Goal: Task Accomplishment & Management: Manage account settings

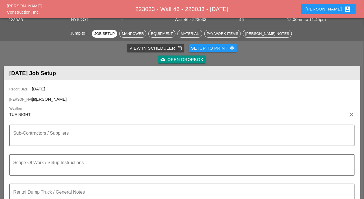
scroll to position [28, 0]
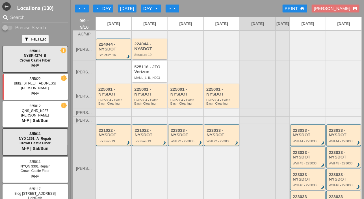
click at [101, 7] on div "arrow_left Day" at bounding box center [104, 8] width 16 height 7
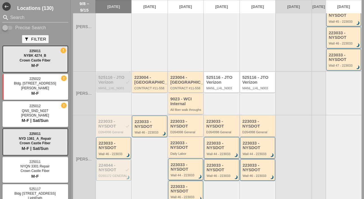
scroll to position [170, 0]
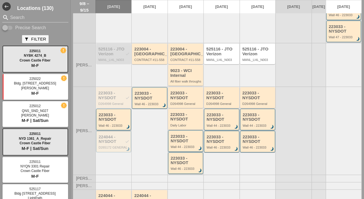
click at [113, 127] on div "Wall 46 - 223033" at bounding box center [114, 125] width 31 height 3
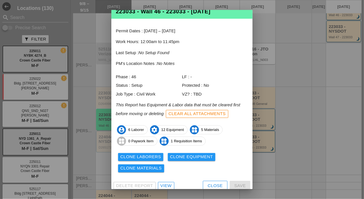
scroll to position [19, 0]
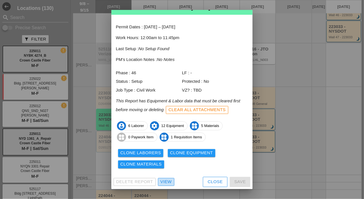
click at [171, 181] on div "View" at bounding box center [166, 181] width 11 height 7
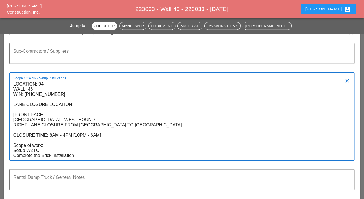
scroll to position [113, 0]
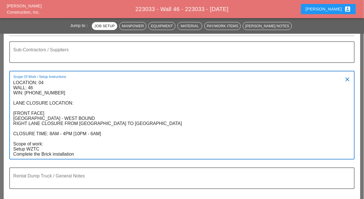
drag, startPoint x: 14, startPoint y: 118, endPoint x: 74, endPoint y: 155, distance: 70.5
click at [74, 155] on textarea "LOCATION: 04 WALL: 46 WIN: [PHONE_NUMBER] LANE CLOSURE LOCATION: [FRONT FACE] […" at bounding box center [179, 118] width 333 height 81
click at [31, 155] on textarea "LOCATION: 04 WALL: 46 WIN: [PHONE_NUMBER] LANE CLOSURE LOCATION: [FRONT FACE] […" at bounding box center [179, 118] width 333 height 81
click at [33, 154] on textarea "LOCATION: 04 WALL: 46 WIN: [PHONE_NUMBER] LANE CLOSURE LOCATION: [FRONT FACE] […" at bounding box center [179, 118] width 333 height 81
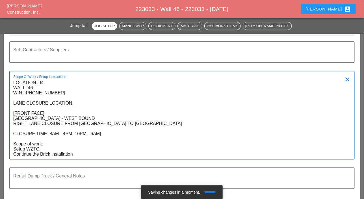
click at [121, 154] on textarea "LOCATION: 04 WALL: 46 WIN: 1-095-048 LANE CLOSURE LOCATION: [FRONT FACE] CROSS …" at bounding box center [179, 118] width 333 height 81
type textarea "LOCATION: 04 WALL: 46 WIN: 1-095-048 LANE CLOSURE LOCATION: [FRONT FACE] CROSS …"
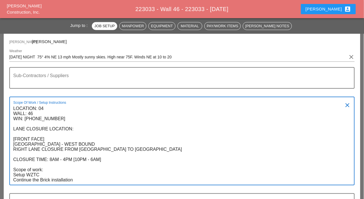
scroll to position [85, 0]
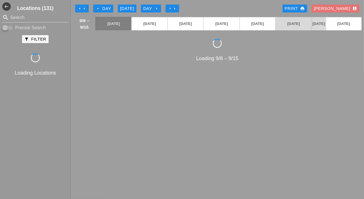
click at [124, 8] on div "Today" at bounding box center [127, 8] width 14 height 7
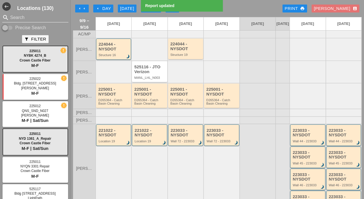
drag, startPoint x: 11, startPoint y: 27, endPoint x: 14, endPoint y: 18, distance: 9.2
click at [11, 25] on input "Precise Search" at bounding box center [7, 27] width 11 height 7
checkbox input "true"
click at [14, 18] on input "Search" at bounding box center [35, 17] width 50 height 9
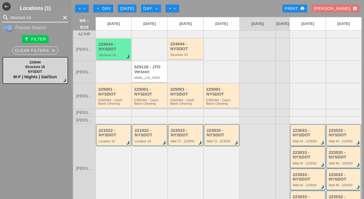
type input "structure 16"
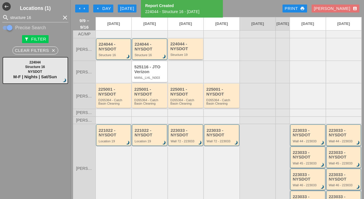
click at [171, 51] on div "224044 - NYSDOT" at bounding box center [186, 46] width 31 height 9
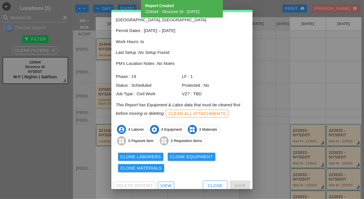
scroll to position [25, 0]
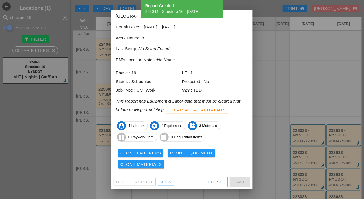
click at [168, 181] on div "View" at bounding box center [166, 181] width 11 height 7
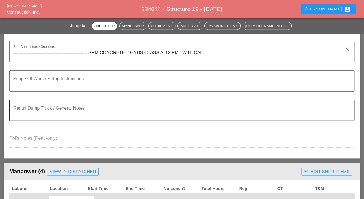
scroll to position [113, 0]
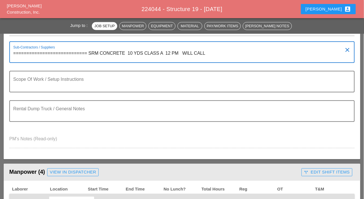
drag, startPoint x: 213, startPoint y: 56, endPoint x: 90, endPoint y: 51, distance: 122.8
click at [90, 51] on textarea "============================ SRM CONCRETE 10 YDS CLASS A 12 PM WILL CALL" at bounding box center [179, 56] width 333 height 14
drag, startPoint x: 122, startPoint y: 58, endPoint x: 124, endPoint y: 58, distance: 2.8
click at [122, 58] on textarea "============================ SRM CONCRETE 10 YDS CLASS A 12 PM WILL CALL" at bounding box center [179, 56] width 333 height 14
click at [212, 55] on textarea "============================ SRM CONCRETE 10 YDS CLASS A 12 PM WILL CALL" at bounding box center [179, 56] width 333 height 14
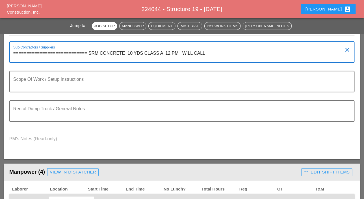
drag, startPoint x: 213, startPoint y: 53, endPoint x: 88, endPoint y: 52, distance: 124.5
click at [88, 52] on textarea "============================ SRM CONCRETE 10 YDS CLASS A 12 PM WILL CALL" at bounding box center [179, 56] width 333 height 14
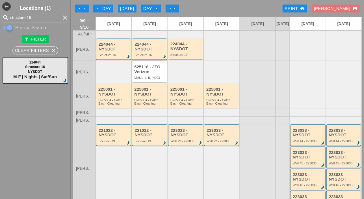
click at [147, 51] on div "224044 - NYSDOT" at bounding box center [150, 46] width 31 height 9
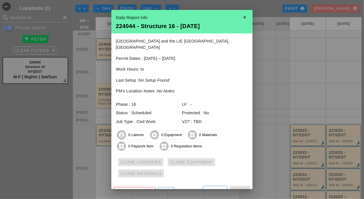
click at [165, 188] on div "View" at bounding box center [166, 191] width 11 height 7
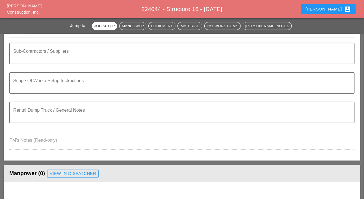
scroll to position [113, 0]
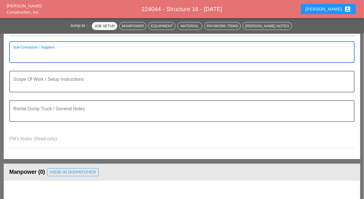
paste textarea "SRM CONCRETE 10 YDS CLASS A 12 PM WILL CALL"
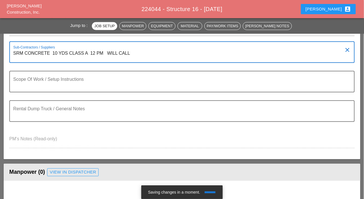
scroll to position [0, 0]
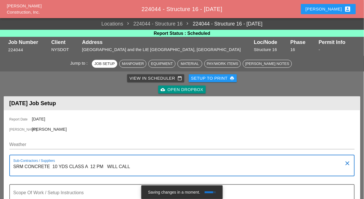
type textarea "SRM CONCRETE 10 YDS CLASS A 12 PM WILL CALL"
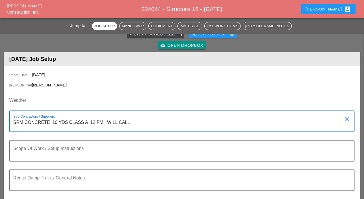
scroll to position [28, 0]
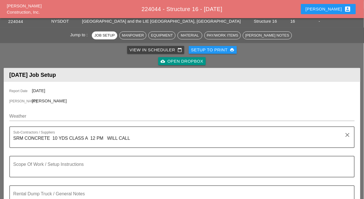
click at [337, 11] on div "Luca account_box" at bounding box center [329, 9] width 46 height 7
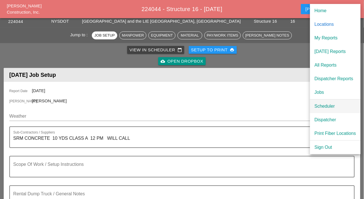
click at [324, 105] on div "Scheduler" at bounding box center [336, 106] width 42 height 7
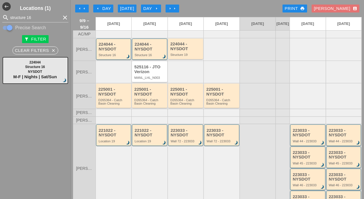
click at [153, 9] on div "Day arrow_right" at bounding box center [151, 8] width 16 height 7
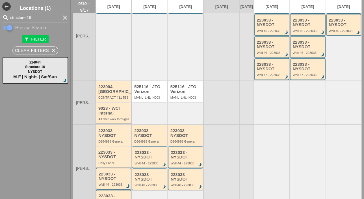
scroll to position [156, 0]
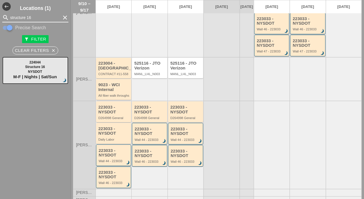
click at [29, 16] on input "structure 16" at bounding box center [35, 17] width 50 height 9
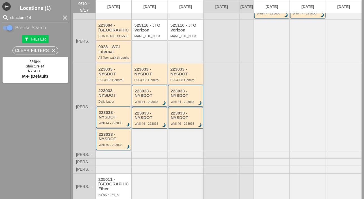
scroll to position [212, 0]
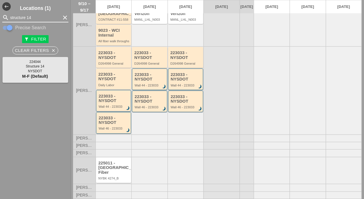
type input "structure 14"
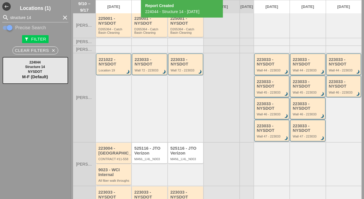
scroll to position [0, 0]
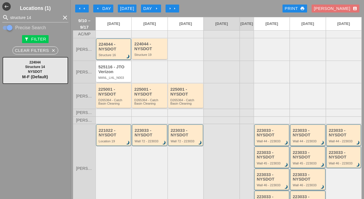
click at [104, 8] on div "arrow_left Day" at bounding box center [104, 8] width 16 height 7
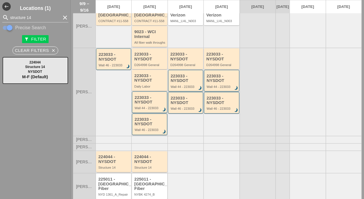
scroll to position [227, 0]
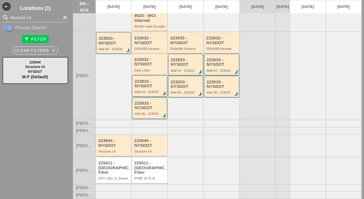
click at [106, 147] on div "224044 - NYSDOT" at bounding box center [113, 142] width 31 height 9
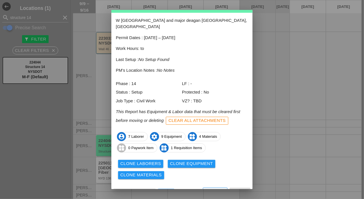
scroll to position [25, 0]
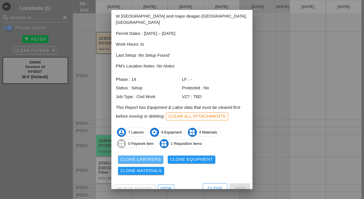
click at [141, 156] on div "Clone Laborers" at bounding box center [141, 159] width 41 height 7
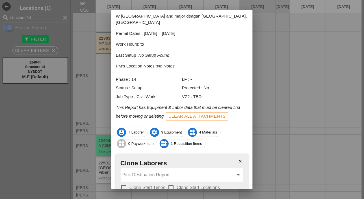
drag, startPoint x: 125, startPoint y: 179, endPoint x: 128, endPoint y: 180, distance: 3.8
click at [125, 182] on div at bounding box center [124, 187] width 10 height 10
checkbox input "true"
click at [173, 182] on div at bounding box center [171, 187] width 10 height 10
checkbox input "true"
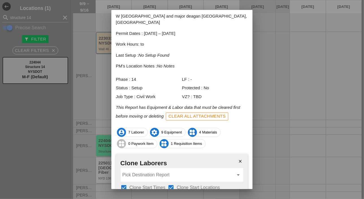
click at [169, 170] on input "Pick Destination Report" at bounding box center [177, 174] width 111 height 9
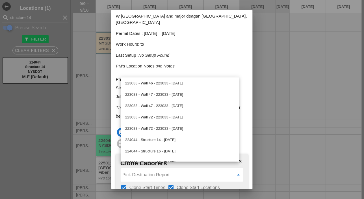
scroll to position [255, 0]
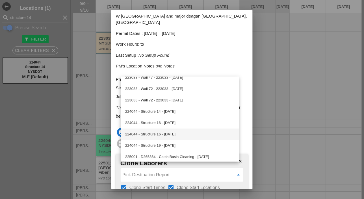
click at [158, 134] on div "224044 - Structure 16 - 09/10/2025" at bounding box center [179, 134] width 109 height 7
type input "224044 - Structure 16 - 09/10/2025"
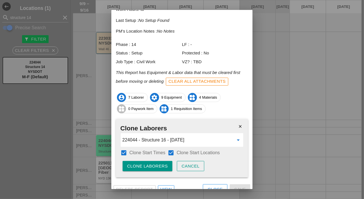
scroll to position [61, 0]
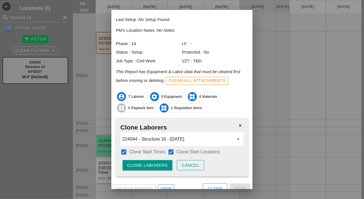
click at [190, 162] on div "Cancel" at bounding box center [191, 165] width 18 height 7
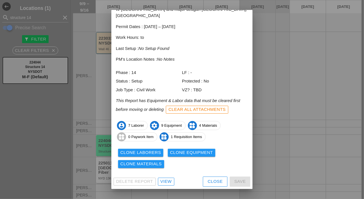
scroll to position [25, 0]
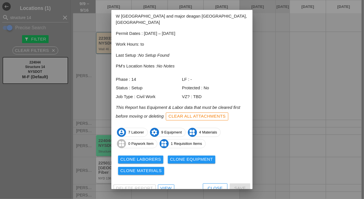
click at [213, 185] on div "Close" at bounding box center [215, 188] width 15 height 7
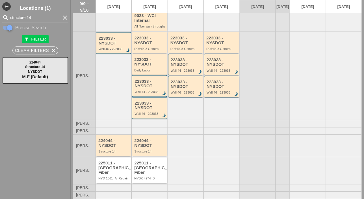
click at [120, 153] on div "Structure 14" at bounding box center [113, 151] width 31 height 3
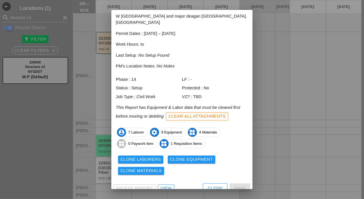
click at [143, 156] on div "Clone Laborers" at bounding box center [141, 159] width 41 height 7
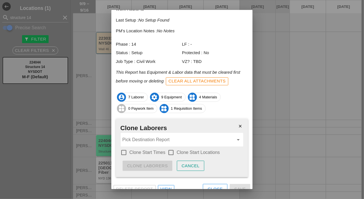
scroll to position [61, 0]
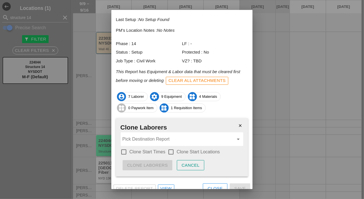
drag, startPoint x: 124, startPoint y: 146, endPoint x: 128, endPoint y: 145, distance: 3.7
click at [125, 147] on div at bounding box center [124, 152] width 10 height 10
checkbox input "true"
click at [169, 147] on div at bounding box center [171, 152] width 10 height 10
checkbox input "true"
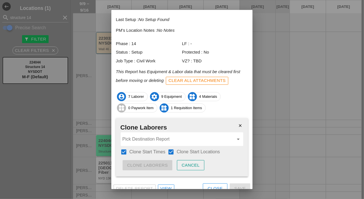
click at [167, 135] on input "Pick Destination Report" at bounding box center [177, 138] width 111 height 9
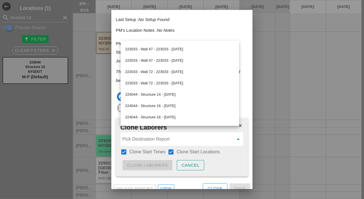
scroll to position [255, 0]
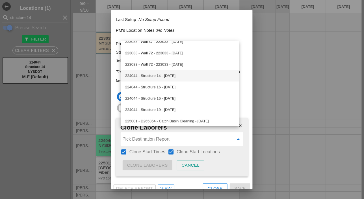
click at [171, 73] on div "224044 - Structure 14 - [DATE]" at bounding box center [179, 75] width 109 height 7
type input "224044 - Structure 14 - [DATE]"
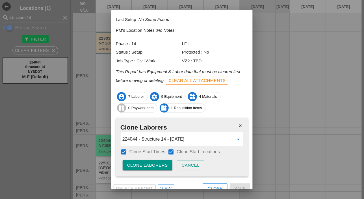
click at [150, 162] on div "Clone Laborers" at bounding box center [147, 165] width 41 height 7
click at [150, 162] on div "Are you sure?" at bounding box center [145, 165] width 36 height 7
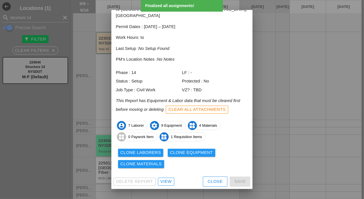
scroll to position [25, 0]
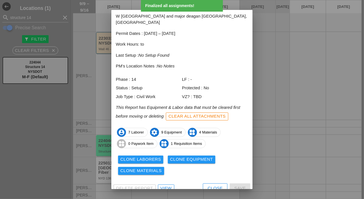
click at [173, 156] on button "Clone Equipment" at bounding box center [192, 159] width 48 height 8
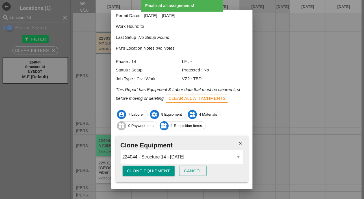
scroll to position [49, 0]
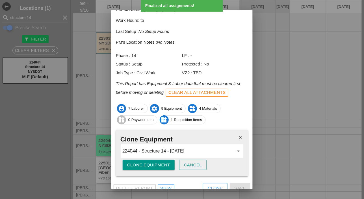
click at [147, 162] on div "Clone Equipment" at bounding box center [148, 165] width 43 height 7
click at [147, 162] on div "Are you sure?" at bounding box center [145, 165] width 36 height 7
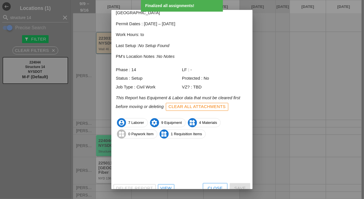
scroll to position [25, 0]
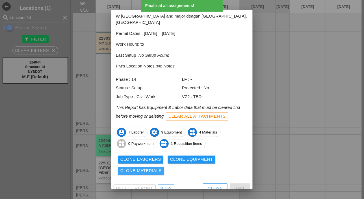
click at [148, 167] on div "Clone Materials" at bounding box center [142, 170] width 42 height 7
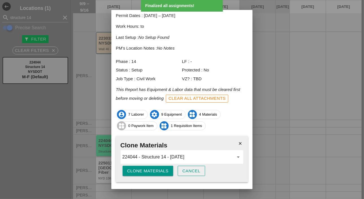
scroll to position [49, 0]
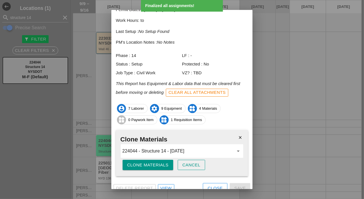
click at [151, 162] on div "Clone Materials" at bounding box center [148, 165] width 42 height 7
click at [151, 162] on div "Are you sure?" at bounding box center [145, 165] width 36 height 7
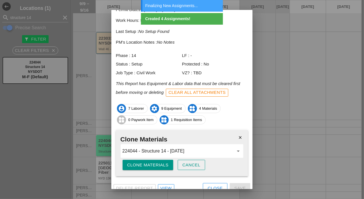
click at [208, 185] on div "Close" at bounding box center [215, 188] width 15 height 7
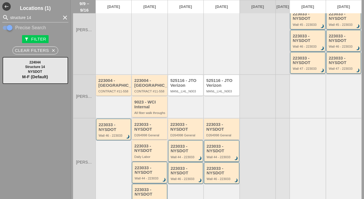
scroll to position [170, 0]
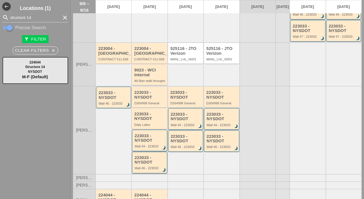
click at [146, 170] on div "223033 - NYSDOT Wall 46 - 223033 brightness_3" at bounding box center [150, 162] width 31 height 15
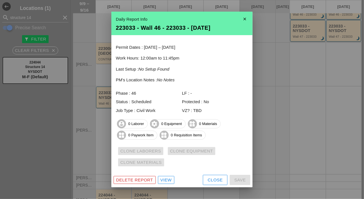
click at [202, 176] on div "Delete Report View Close Save" at bounding box center [181, 179] width 141 height 15
click at [205, 178] on button "Close" at bounding box center [215, 180] width 25 height 10
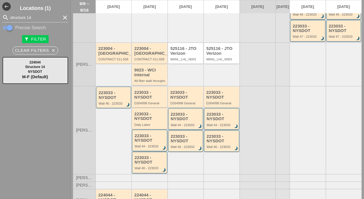
click at [148, 126] on div "223033 - NYSDOT Daily Labor" at bounding box center [149, 118] width 31 height 15
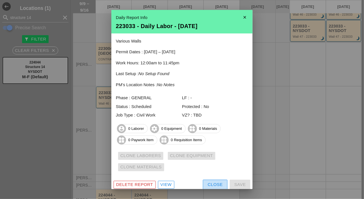
click at [210, 182] on div "Close" at bounding box center [215, 184] width 15 height 7
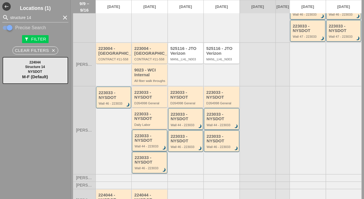
click at [158, 148] on div "Wall 44 - 223033" at bounding box center [150, 145] width 31 height 3
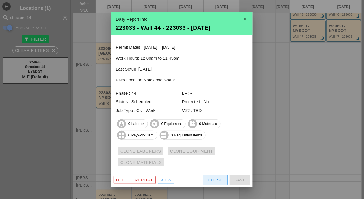
click at [208, 178] on div "Close" at bounding box center [215, 180] width 15 height 7
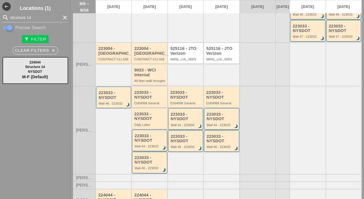
click at [149, 105] on div "223033 - NYSDOT D264998 General" at bounding box center [149, 97] width 31 height 15
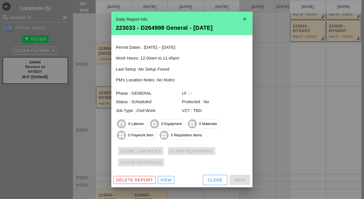
click at [209, 176] on button "Close" at bounding box center [215, 180] width 25 height 10
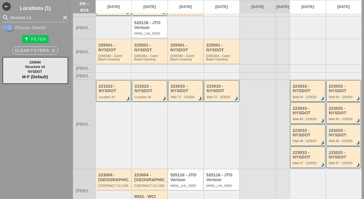
scroll to position [29, 0]
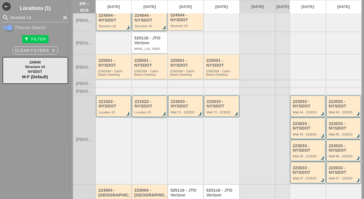
click at [139, 114] on div "Location 19" at bounding box center [150, 111] width 31 height 3
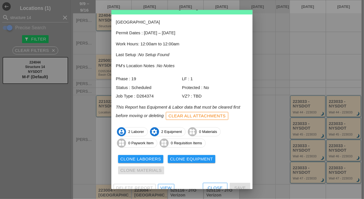
scroll to position [25, 0]
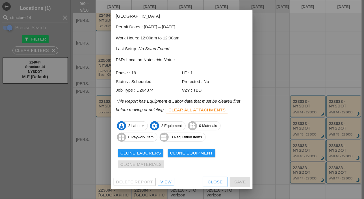
click at [209, 179] on div "Close" at bounding box center [215, 181] width 15 height 7
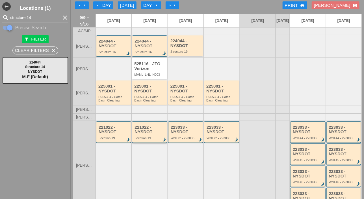
scroll to position [0, 0]
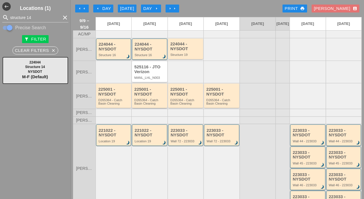
click at [145, 104] on div "D265364 - Catch Basin Cleaning" at bounding box center [149, 101] width 31 height 7
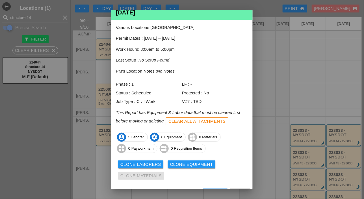
scroll to position [31, 0]
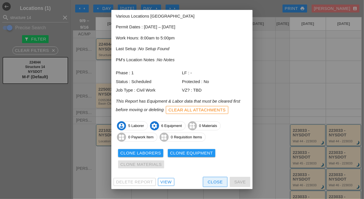
click at [212, 181] on div "Close" at bounding box center [215, 181] width 15 height 7
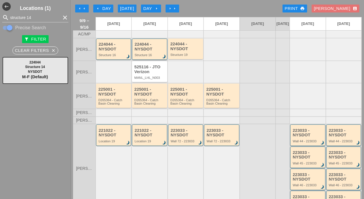
click at [147, 57] on div "Structure 16" at bounding box center [150, 54] width 31 height 3
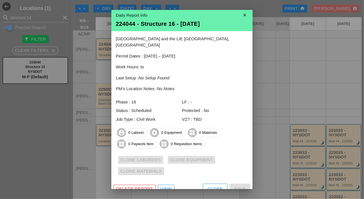
scroll to position [3, 0]
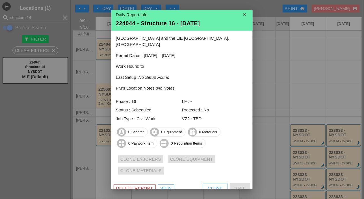
click at [208, 185] on div "Close" at bounding box center [215, 188] width 15 height 7
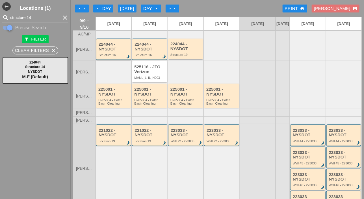
click at [116, 51] on div "224044 - NYSDOT" at bounding box center [114, 46] width 31 height 9
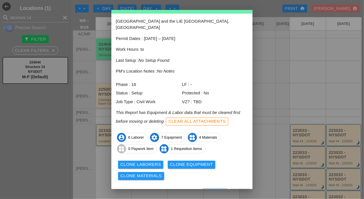
scroll to position [25, 0]
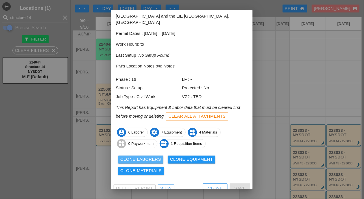
click at [138, 156] on div "Clone Laborers" at bounding box center [141, 159] width 41 height 7
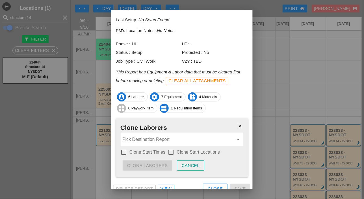
scroll to position [61, 0]
click at [127, 147] on div at bounding box center [124, 152] width 10 height 10
click at [172, 147] on div at bounding box center [171, 152] width 10 height 10
click at [168, 135] on input "Pick Destination Report" at bounding box center [177, 138] width 111 height 9
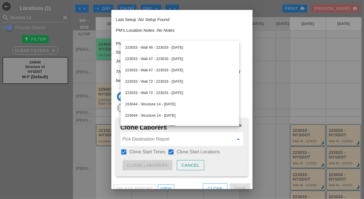
scroll to position [255, 0]
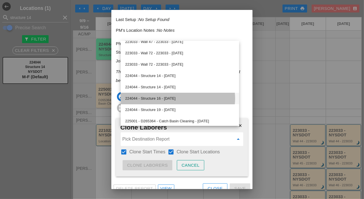
click at [167, 98] on div "224044 - Structure 16 - 09/10/2025" at bounding box center [179, 98] width 109 height 7
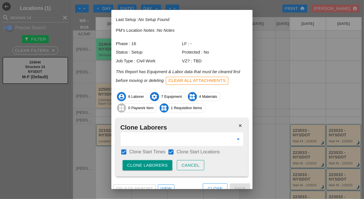
click at [153, 162] on div "Clone Laborers" at bounding box center [147, 165] width 41 height 7
click at [153, 162] on div "Are you sure?" at bounding box center [145, 165] width 36 height 7
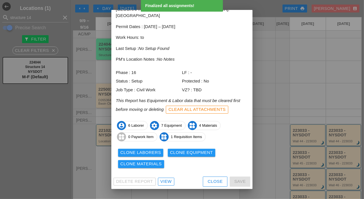
scroll to position [25, 0]
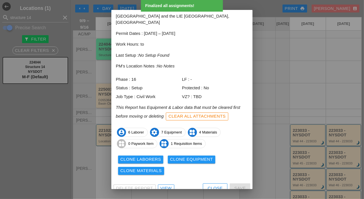
click at [188, 156] on div "Clone Equipment" at bounding box center [191, 159] width 43 height 7
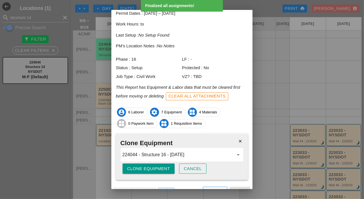
scroll to position [49, 0]
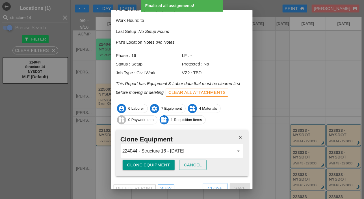
click at [158, 162] on div "Clone Equipment" at bounding box center [148, 165] width 43 height 7
click at [158, 162] on div "Are you sure?" at bounding box center [145, 165] width 36 height 7
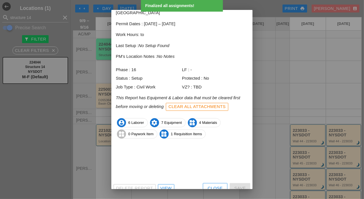
scroll to position [25, 0]
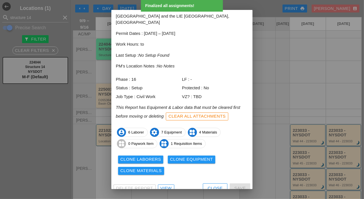
click at [152, 167] on button "Clone Materials" at bounding box center [141, 171] width 46 height 8
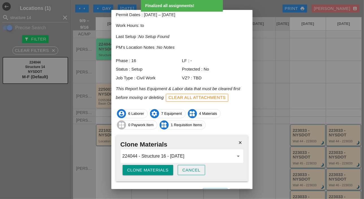
scroll to position [49, 0]
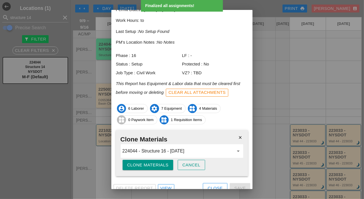
click at [153, 162] on div "Clone Materials" at bounding box center [148, 165] width 42 height 7
click at [153, 162] on div "Are you sure?" at bounding box center [145, 165] width 36 height 7
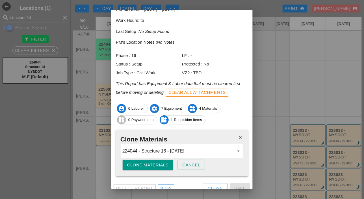
click at [218, 185] on div "Close" at bounding box center [215, 188] width 15 height 7
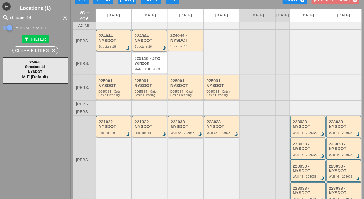
scroll to position [0, 0]
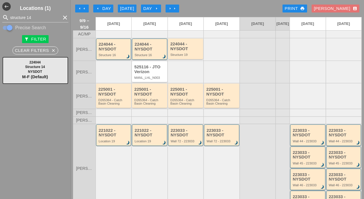
click at [155, 8] on icon "arrow_right" at bounding box center [156, 8] width 5 height 5
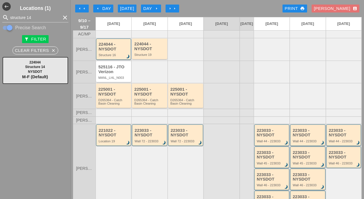
click at [109, 7] on div "arrow_left Day" at bounding box center [104, 8] width 16 height 7
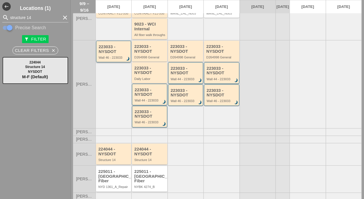
scroll to position [227, 0]
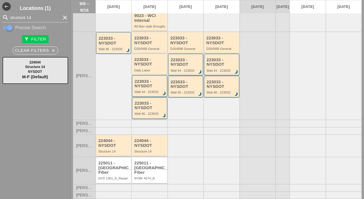
click at [110, 148] on div "224044 - NYSDOT" at bounding box center [113, 142] width 31 height 9
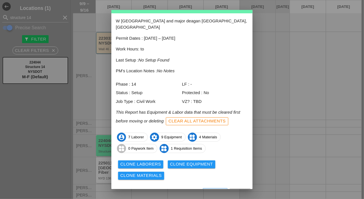
scroll to position [25, 0]
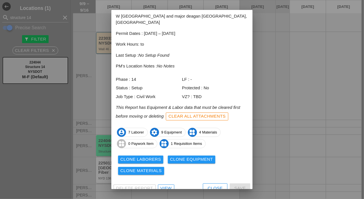
click at [165, 185] on div "View" at bounding box center [166, 188] width 11 height 7
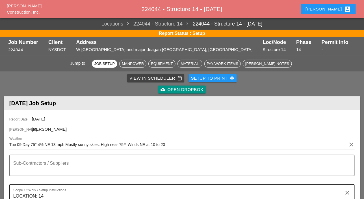
scroll to position [85, 0]
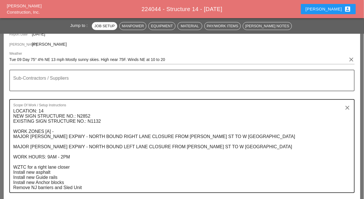
drag, startPoint x: 13, startPoint y: 111, endPoint x: 65, endPoint y: 153, distance: 67.6
click at [72, 162] on div "Scope Of Work / Setup Instructions LOCATION: 14 NEW SIGN STRUCTURE NO.: N2852 E…" at bounding box center [182, 146] width 346 height 94
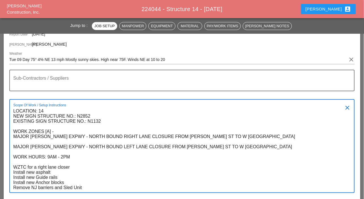
drag, startPoint x: 13, startPoint y: 111, endPoint x: 58, endPoint y: 134, distance: 50.9
click at [58, 134] on div "Scope Of Work / Setup Instructions LOCATION: 14 NEW SIGN STRUCTURE NO.: N2852 E…" at bounding box center [182, 146] width 346 height 94
drag, startPoint x: 14, startPoint y: 111, endPoint x: 104, endPoint y: 189, distance: 119.6
click at [104, 189] on textarea "LOCATION: 14 NEW SIGN STRUCTURE NO.: N2852 EXISTING SIGN STRUCTURE NO.: N1132 W…" at bounding box center [179, 149] width 333 height 86
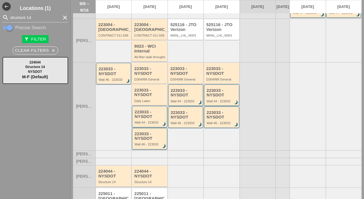
scroll to position [227, 0]
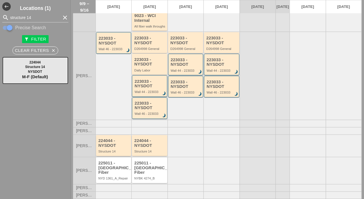
click at [111, 148] on div "224044 - NYSDOT" at bounding box center [113, 142] width 31 height 9
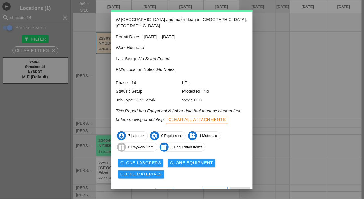
scroll to position [25, 0]
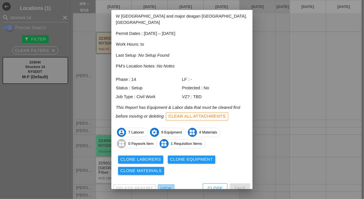
click at [170, 185] on div "View" at bounding box center [166, 188] width 11 height 7
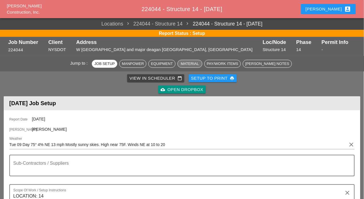
click at [192, 64] on div "Material" at bounding box center [190, 64] width 20 height 6
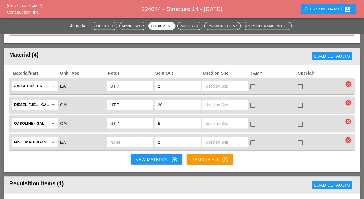
scroll to position [762, 0]
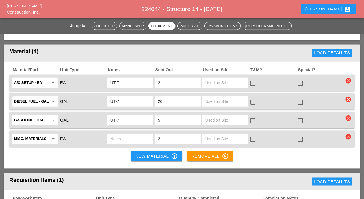
click at [348, 134] on icon "clear" at bounding box center [349, 137] width 6 height 6
click at [346, 122] on div "Are you Sure?" at bounding box center [336, 123] width 36 height 7
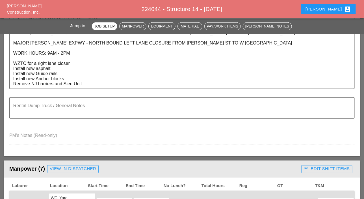
scroll to position [111, 0]
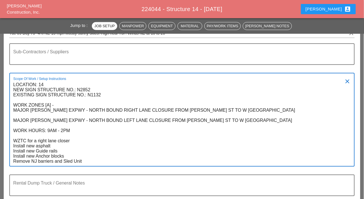
drag, startPoint x: 13, startPoint y: 84, endPoint x: 86, endPoint y: 161, distance: 105.5
click at [91, 163] on textarea "LOCATION: 14 NEW SIGN STRUCTURE NO.: N2852 EXISTING SIGN STRUCTURE NO.: N1132 W…" at bounding box center [179, 123] width 333 height 86
drag, startPoint x: 12, startPoint y: 84, endPoint x: 46, endPoint y: 128, distance: 56.5
click at [46, 128] on div "Scope Of Work / Setup Instructions LOCATION: 14 NEW SIGN STRUCTURE NO.: N2852 E…" at bounding box center [182, 120] width 346 height 94
click at [122, 86] on textarea "LOCATION: 14 NEW SIGN STRUCTURE NO.: N2852 EXISTING SIGN STRUCTURE NO.: N1132 W…" at bounding box center [179, 123] width 333 height 86
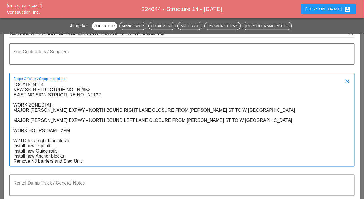
drag, startPoint x: 13, startPoint y: 83, endPoint x: 93, endPoint y: 135, distance: 95.4
click at [93, 135] on textarea "LOCATION: 14 NEW SIGN STRUCTURE NO.: N2852 EXISTING SIGN STRUCTURE NO.: N1132 W…" at bounding box center [179, 123] width 333 height 86
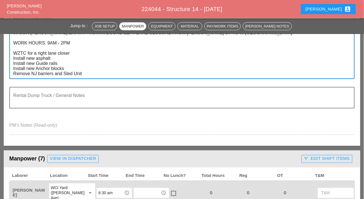
scroll to position [139, 0]
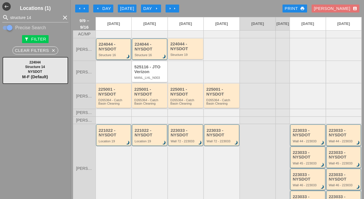
click at [113, 51] on div "224044 - NYSDOT" at bounding box center [114, 46] width 31 height 9
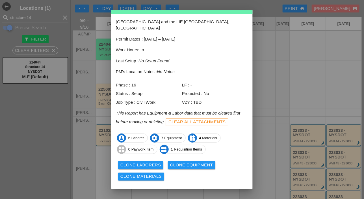
scroll to position [25, 0]
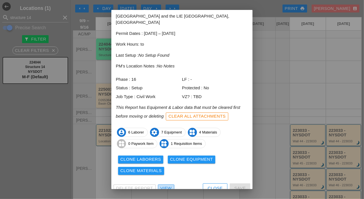
click at [164, 185] on div "View" at bounding box center [166, 188] width 11 height 7
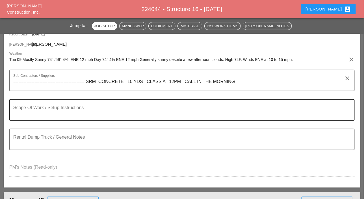
scroll to position [57, 0]
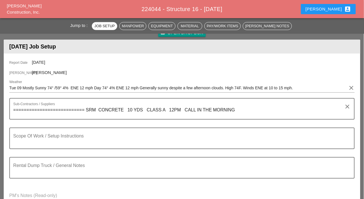
click at [334, 8] on div "Luca account_box" at bounding box center [329, 9] width 46 height 7
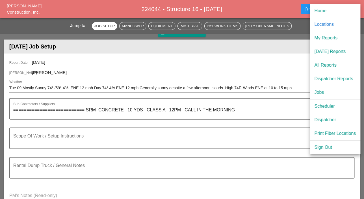
click at [299, 48] on header "[DATE] Job Setup" at bounding box center [182, 47] width 357 height 14
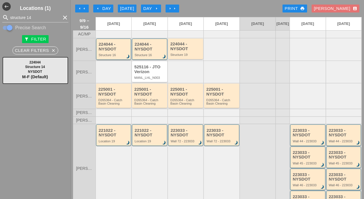
click at [113, 51] on div "224044 - NYSDOT" at bounding box center [114, 46] width 31 height 9
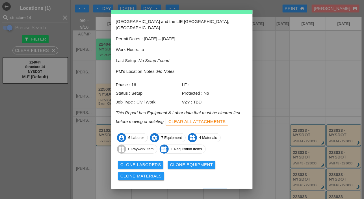
scroll to position [25, 0]
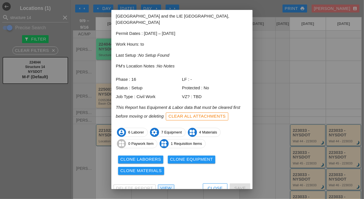
click at [166, 185] on div "View" at bounding box center [166, 188] width 11 height 7
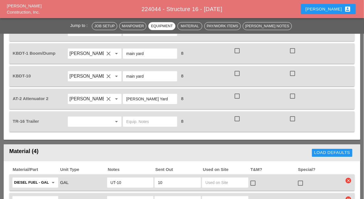
scroll to position [537, 0]
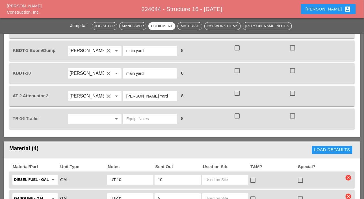
click at [87, 118] on input "text" at bounding box center [87, 118] width 35 height 9
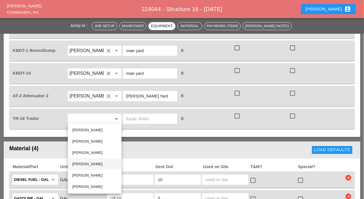
click at [91, 163] on div "Luis Ceja Rodriguez" at bounding box center [94, 163] width 45 height 7
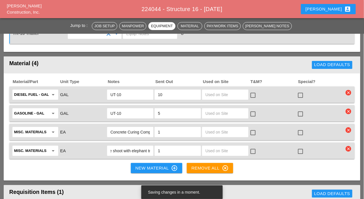
scroll to position [0, 38]
drag, startPoint x: 111, startPoint y: 150, endPoint x: 155, endPoint y: 151, distance: 44.2
click at [155, 151] on div "Misc. Materials arrow_drop_down EA 4x4 blue concrete shoot with elephant trunk …" at bounding box center [178, 151] width 333 height 12
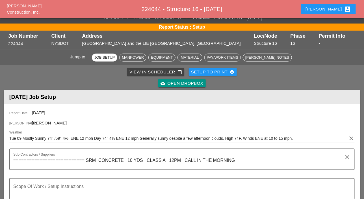
scroll to position [0, 0]
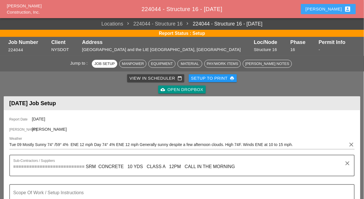
drag, startPoint x: 337, startPoint y: 9, endPoint x: 332, endPoint y: 15, distance: 7.8
click at [337, 9] on div "Luca account_box" at bounding box center [329, 9] width 46 height 7
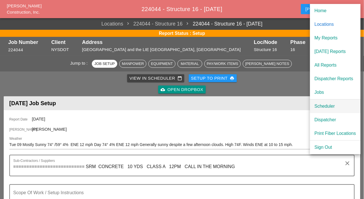
click at [321, 104] on div "Scheduler" at bounding box center [336, 106] width 42 height 7
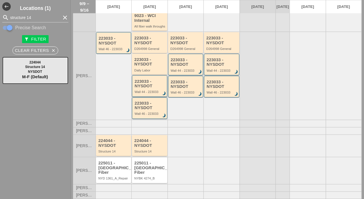
scroll to position [227, 0]
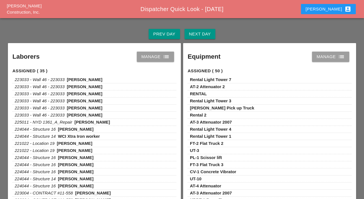
click at [163, 31] on div "Prev Day" at bounding box center [164, 34] width 22 height 7
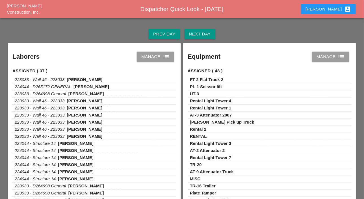
click at [153, 56] on div "Manage list" at bounding box center [155, 56] width 28 height 7
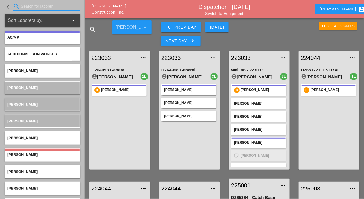
click at [29, 4] on input "Search for laborer" at bounding box center [46, 6] width 51 height 9
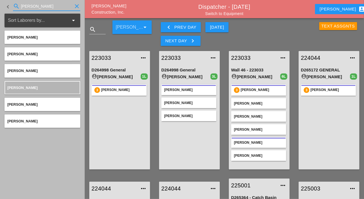
type input "josh"
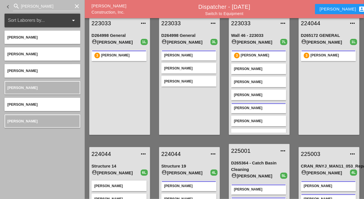
scroll to position [28, 0]
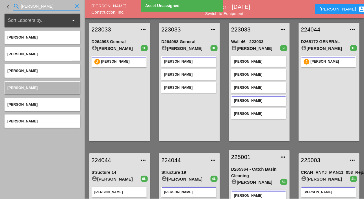
drag, startPoint x: 33, startPoint y: 7, endPoint x: 14, endPoint y: 3, distance: 19.1
click at [14, 3] on div "search josh clear" at bounding box center [46, 6] width 67 height 9
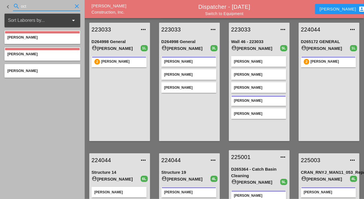
type input "oct"
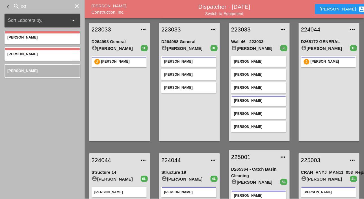
scroll to position [0, 0]
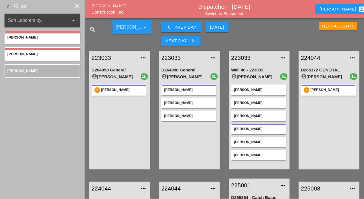
click at [216, 29] on div "Today" at bounding box center [217, 27] width 14 height 7
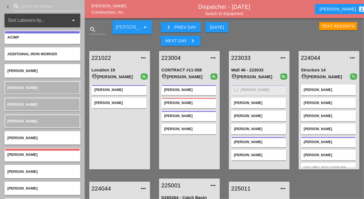
click at [25, 7] on input "Search for laborer" at bounding box center [46, 6] width 51 height 9
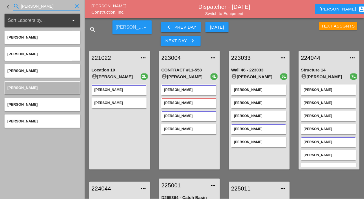
type input "josh"
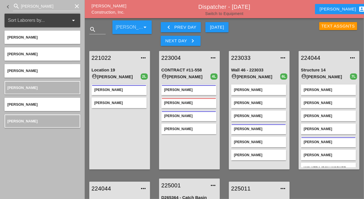
click at [238, 14] on link "Switch to Equipment" at bounding box center [224, 13] width 38 height 5
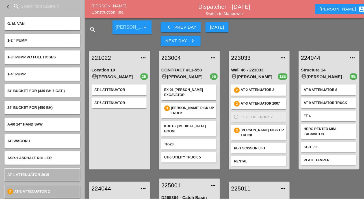
click at [31, 7] on input "Search for equipment" at bounding box center [46, 6] width 51 height 9
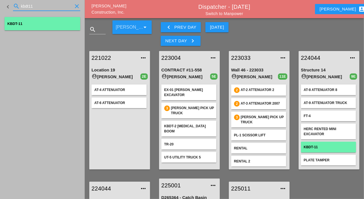
type input "kbdt11"
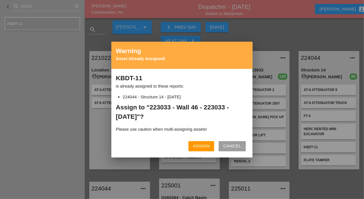
click at [203, 143] on div "Assign" at bounding box center [201, 146] width 17 height 7
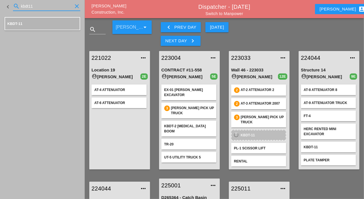
drag, startPoint x: 39, startPoint y: 6, endPoint x: 19, endPoint y: 5, distance: 20.4
click at [19, 5] on div "search kbdt11 clear" at bounding box center [46, 6] width 67 height 9
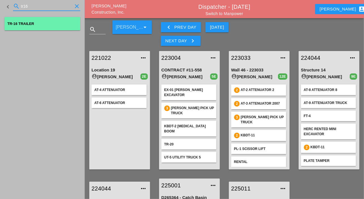
type input "tr16"
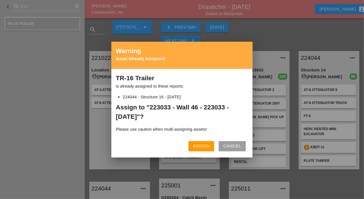
click at [202, 146] on div "Assign" at bounding box center [201, 146] width 17 height 7
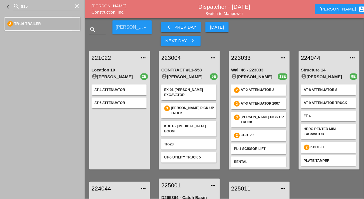
click at [190, 38] on icon "keyboard_arrow_right" at bounding box center [193, 40] width 7 height 7
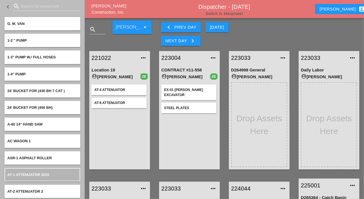
click at [236, 14] on link "Switch to Manpower" at bounding box center [225, 13] width 38 height 5
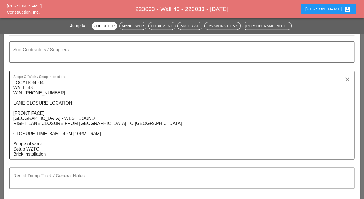
scroll to position [141, 0]
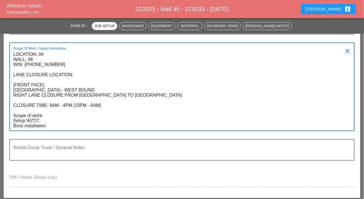
click at [13, 126] on textarea "LOCATION: 04 WALL: 46 WIN: [PHONE_NUMBER] LANE CLOSURE LOCATION: [FRONT FACE] […" at bounding box center [179, 90] width 333 height 81
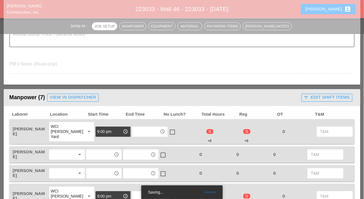
scroll to position [283, 0]
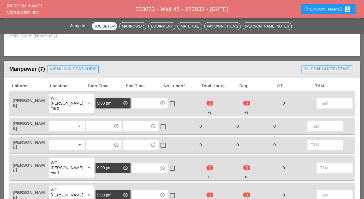
type textarea "LOCATION: 04 WALL: 46 WIN: [PHONE_NUMBER] LANE CLOSURE LOCATION: [FRONT FACE] […"
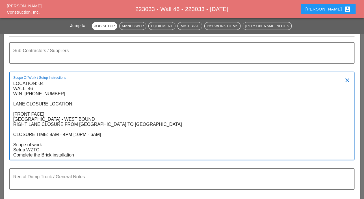
scroll to position [85, 0]
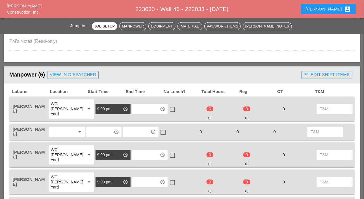
scroll to position [283, 0]
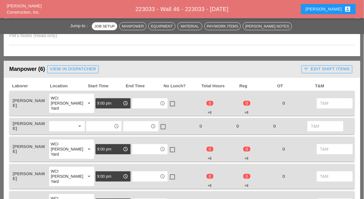
click at [57, 124] on div at bounding box center [63, 126] width 25 height 9
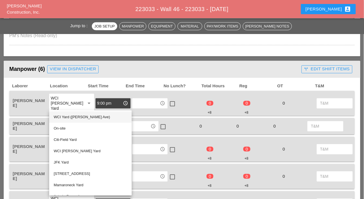
click at [70, 117] on div "WCI Yard ([PERSON_NAME] Ave)" at bounding box center [91, 117] width 74 height 7
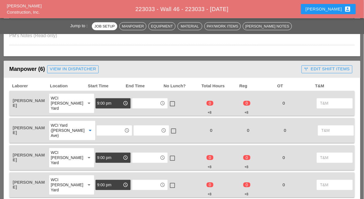
click at [98, 126] on input "text" at bounding box center [110, 130] width 24 height 9
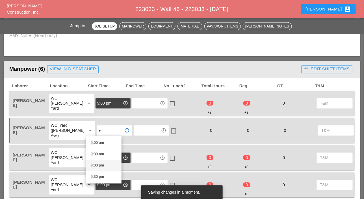
click at [101, 163] on div "9 :00 pm" at bounding box center [104, 165] width 26 height 7
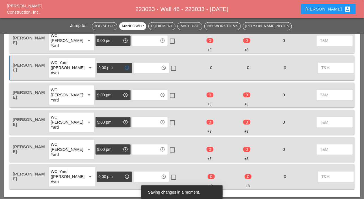
scroll to position [339, 0]
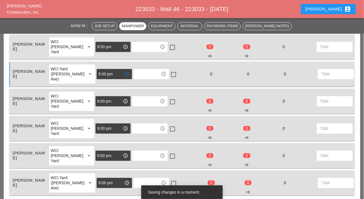
type input "9:00 pm"
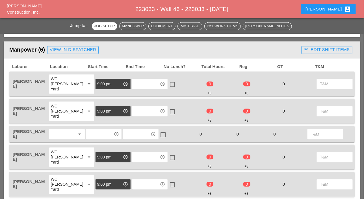
scroll to position [311, 0]
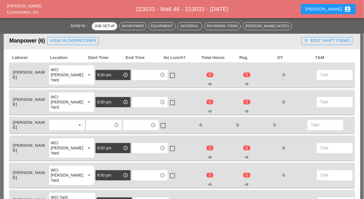
click at [64, 121] on div at bounding box center [63, 125] width 25 height 9
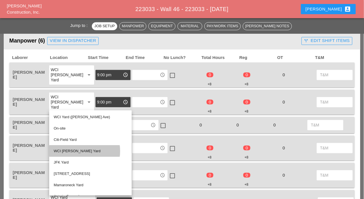
drag, startPoint x: 68, startPoint y: 150, endPoint x: 87, endPoint y: 130, distance: 27.4
click at [68, 150] on div "WCI [PERSON_NAME] Yard" at bounding box center [91, 151] width 74 height 7
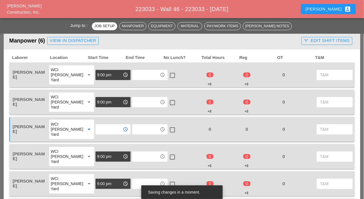
click at [97, 130] on input "text" at bounding box center [109, 129] width 24 height 9
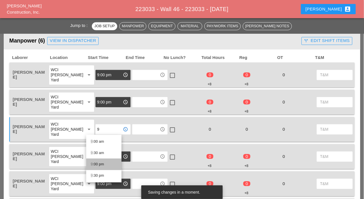
click at [98, 162] on div "9 :00 pm" at bounding box center [104, 164] width 26 height 7
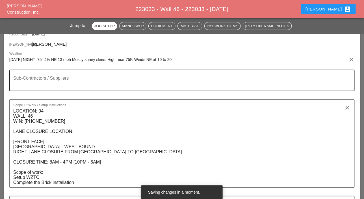
scroll to position [0, 0]
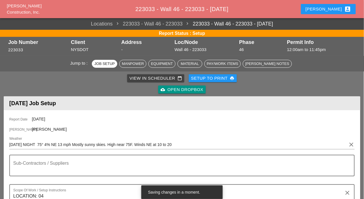
type input "9:00 pm"
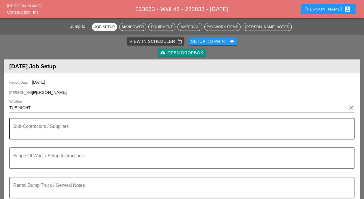
scroll to position [57, 0]
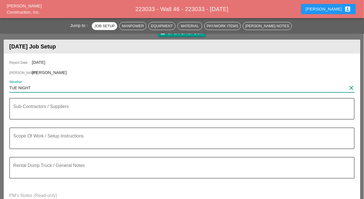
drag, startPoint x: 44, startPoint y: 90, endPoint x: 0, endPoint y: 85, distance: 44.1
paste input "Night 59° 24% ENE 11 mph Partly cloudy this evening, then becoming cloudy after…"
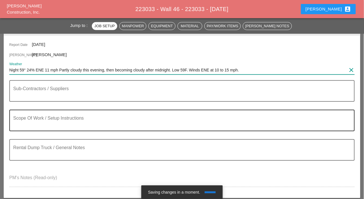
scroll to position [85, 0]
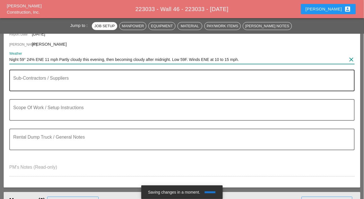
type input "Night 59° 24% ENE 11 mph Partly cloudy this evening, then becoming cloudy after…"
click at [37, 83] on textarea "Sub-Contractors / Suppliers" at bounding box center [179, 84] width 333 height 14
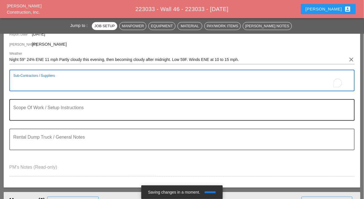
scroll to position [113, 0]
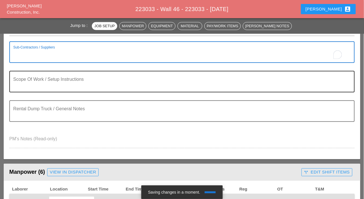
click at [33, 89] on textarea "Scope Of Work / Setup Instructions" at bounding box center [179, 85] width 333 height 14
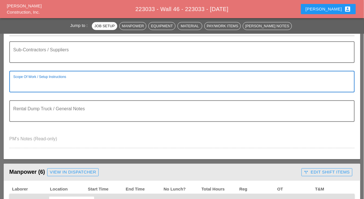
paste textarea "LOCATION: 04 WALL: 46 WIN: [PHONE_NUMBER] LANE CLOSURE LOCATION: [FRONT FACE] […"
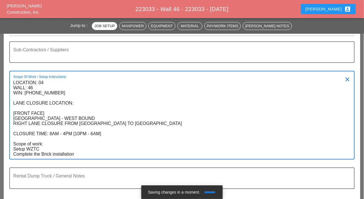
type textarea "LOCATION: 04 WALL: 46 WIN: [PHONE_NUMBER] LANE CLOSURE LOCATION: [FRONT FACE] […"
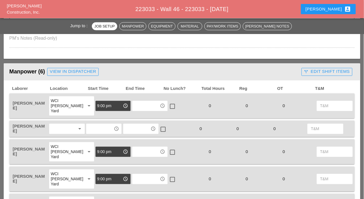
scroll to position [283, 0]
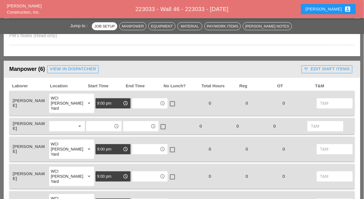
click at [71, 125] on div at bounding box center [63, 126] width 25 height 9
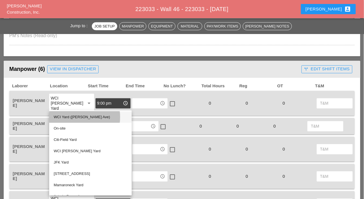
click at [76, 116] on div "WCI Yard ([PERSON_NAME] Ave)" at bounding box center [91, 117] width 74 height 7
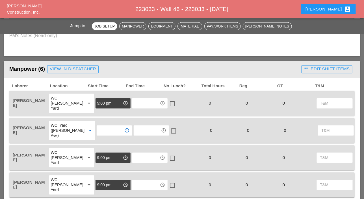
click at [98, 130] on input "text" at bounding box center [110, 130] width 24 height 9
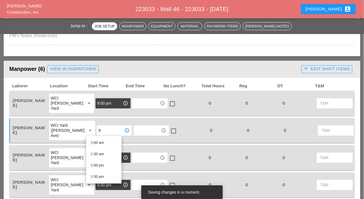
drag, startPoint x: 97, startPoint y: 164, endPoint x: 104, endPoint y: 161, distance: 7.6
click at [97, 164] on div "9 :00 pm" at bounding box center [104, 165] width 26 height 7
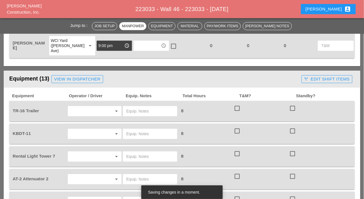
scroll to position [481, 0]
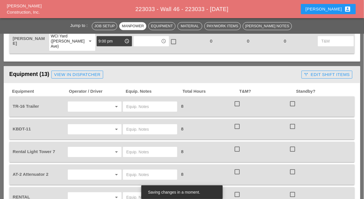
type input "9:00 pm"
click at [90, 106] on input "text" at bounding box center [87, 106] width 35 height 9
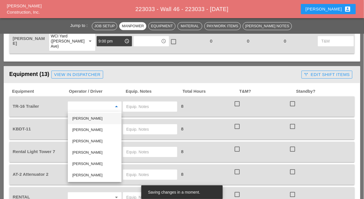
click at [86, 118] on div "[PERSON_NAME]" at bounding box center [94, 118] width 45 height 7
type input "[PERSON_NAME]"
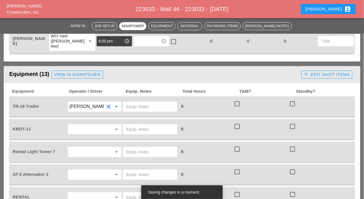
click at [85, 129] on input "text" at bounding box center [87, 128] width 35 height 9
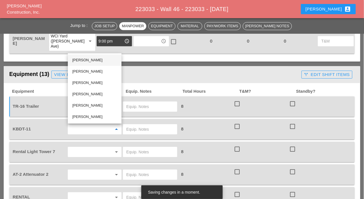
click at [85, 60] on div "[PERSON_NAME]" at bounding box center [94, 60] width 45 height 7
type input "[PERSON_NAME]"
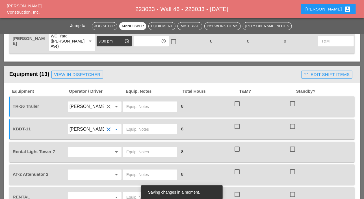
click at [81, 150] on input "text" at bounding box center [87, 151] width 35 height 9
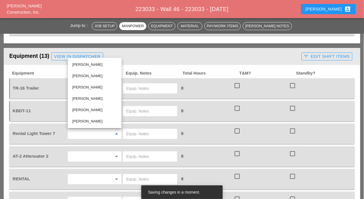
scroll to position [509, 0]
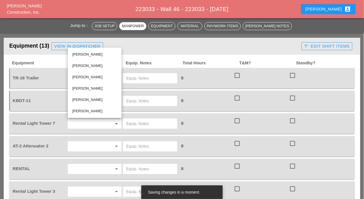
click at [134, 123] on input "text" at bounding box center [150, 123] width 48 height 9
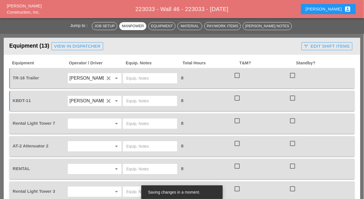
click at [104, 122] on input "text" at bounding box center [87, 123] width 35 height 9
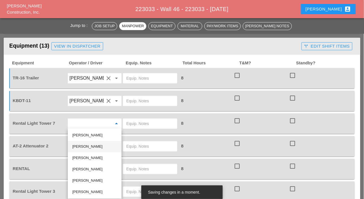
click at [77, 145] on div "Iwan Belfor" at bounding box center [94, 146] width 45 height 7
type input "Iwan Belfor"
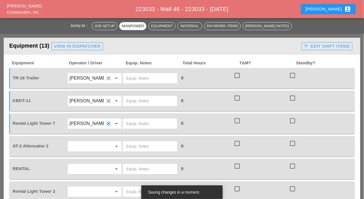
click at [87, 147] on input "text" at bounding box center [87, 145] width 35 height 9
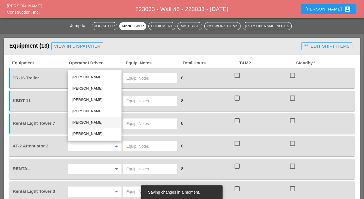
click at [81, 121] on div "Cristian Morillon" at bounding box center [94, 122] width 45 height 7
type input "Cristian Morillon"
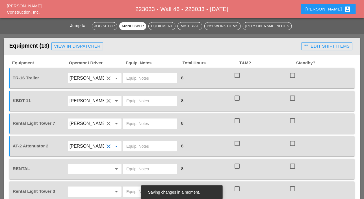
click at [129, 169] on input "text" at bounding box center [150, 168] width 48 height 9
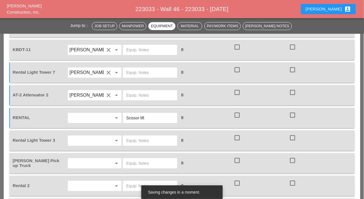
scroll to position [566, 0]
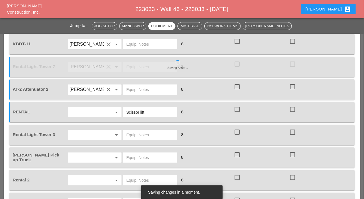
type input "Scissor lift"
click at [94, 132] on input "text" at bounding box center [87, 134] width 35 height 9
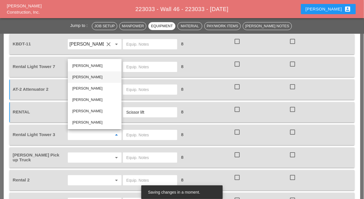
click at [76, 75] on div "Iwan Belfor" at bounding box center [94, 77] width 45 height 7
type input "Iwan Belfor"
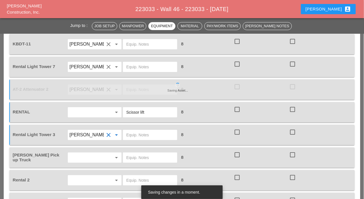
click at [82, 153] on input "text" at bounding box center [87, 157] width 35 height 9
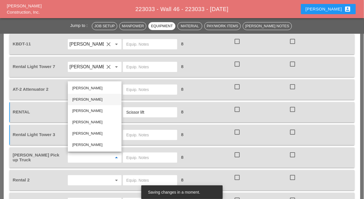
click at [82, 99] on div "Iwan Belfor" at bounding box center [94, 99] width 45 height 7
type input "Iwan Belfor"
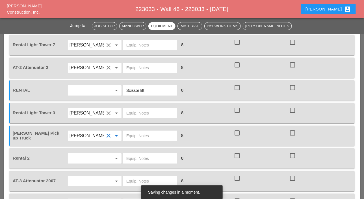
scroll to position [594, 0]
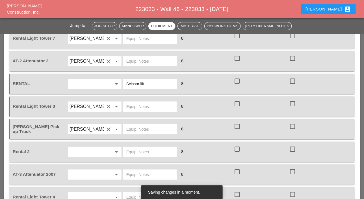
click at [127, 152] on input "text" at bounding box center [150, 151] width 48 height 9
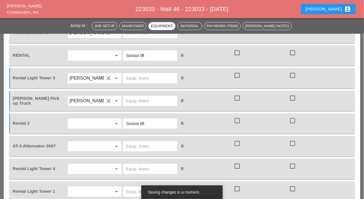
scroll to position [651, 0]
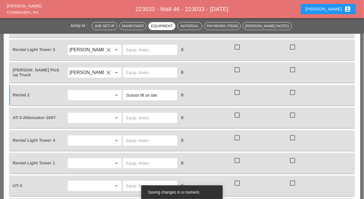
drag, startPoint x: 160, startPoint y: 93, endPoint x: 146, endPoint y: 92, distance: 13.9
click at [146, 92] on input "Scissor lift on site" at bounding box center [150, 95] width 48 height 9
type input "Scissor lift on site"
click at [78, 117] on input "text" at bounding box center [87, 117] width 35 height 9
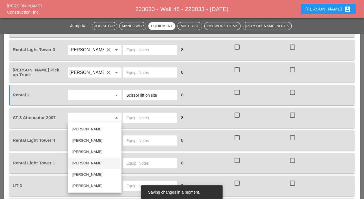
click at [83, 164] on div "Andon Lala" at bounding box center [94, 163] width 45 height 7
type input "Andon Lala"
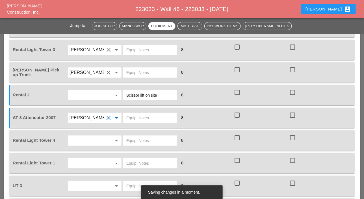
click at [87, 139] on input "text" at bounding box center [87, 140] width 35 height 9
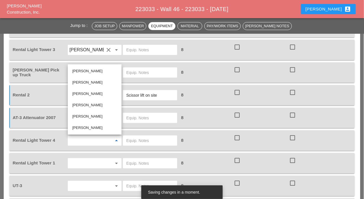
click at [85, 82] on div "Iwan Belfor" at bounding box center [94, 82] width 45 height 7
type input "Iwan Belfor"
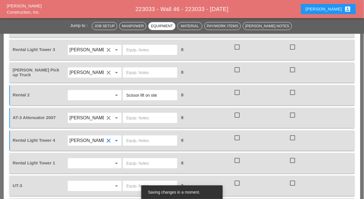
drag, startPoint x: 81, startPoint y: 162, endPoint x: 85, endPoint y: 151, distance: 11.9
click at [81, 162] on input "text" at bounding box center [87, 162] width 35 height 9
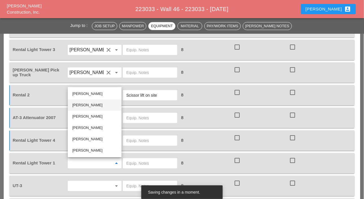
click at [85, 105] on div "Iwan Belfor" at bounding box center [94, 105] width 45 height 7
type input "Iwan Belfor"
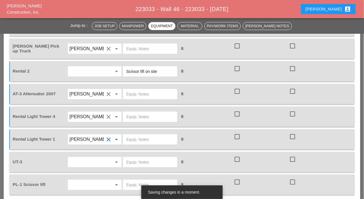
scroll to position [679, 0]
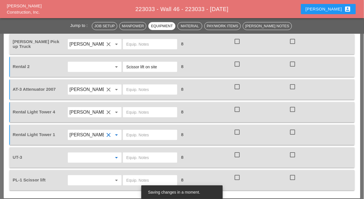
click at [84, 157] on input "text" at bounding box center [87, 157] width 35 height 9
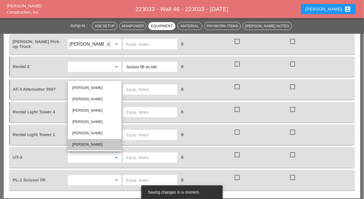
drag, startPoint x: 87, startPoint y: 144, endPoint x: 84, endPoint y: 150, distance: 7.4
click at [87, 144] on div "Freddie Rodas Torres" at bounding box center [94, 144] width 45 height 7
type input "Freddie Rodas Torres"
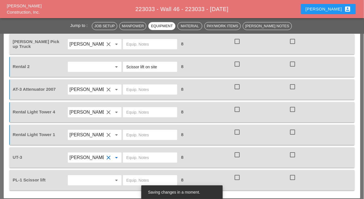
click at [82, 177] on input "text" at bounding box center [87, 179] width 35 height 9
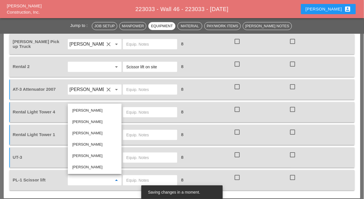
click at [129, 178] on input "text" at bounding box center [150, 179] width 48 height 9
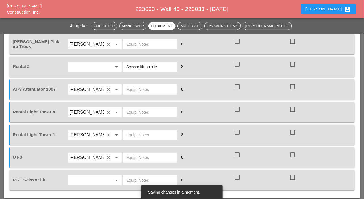
drag, startPoint x: 129, startPoint y: 178, endPoint x: 126, endPoint y: 179, distance: 3.4
click at [126, 179] on div at bounding box center [150, 180] width 54 height 10
paste input "on site"
type input "on site"
click at [132, 132] on input "text" at bounding box center [150, 134] width 48 height 9
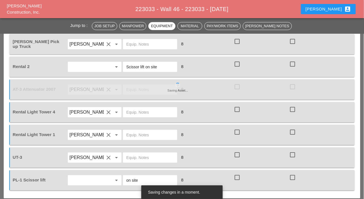
paste input "on site"
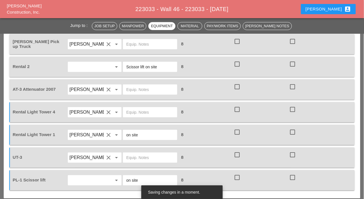
type input "on site"
click at [134, 112] on input "text" at bounding box center [150, 111] width 48 height 9
paste input "on site"
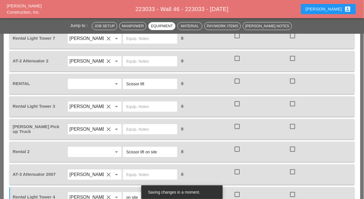
scroll to position [566, 0]
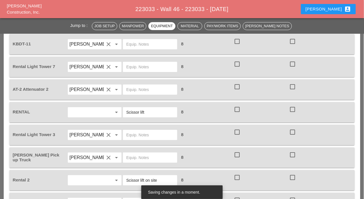
type input "on site"
click at [147, 111] on input "Scissor lift" at bounding box center [150, 111] width 48 height 9
paste input "on site"
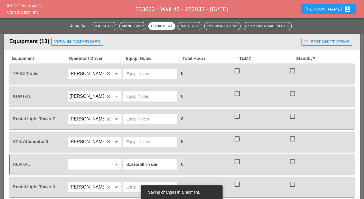
scroll to position [509, 0]
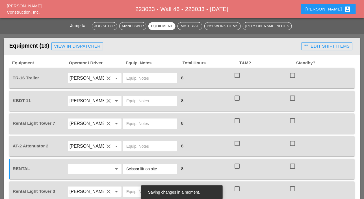
type input "Scissor lift on site"
click at [133, 78] on input "text" at bounding box center [150, 78] width 48 height 9
drag, startPoint x: 153, startPoint y: 78, endPoint x: 127, endPoint y: 78, distance: 26.0
click at [127, 78] on input "[PERSON_NAME] yard" at bounding box center [150, 78] width 48 height 9
type input "[PERSON_NAME] yard"
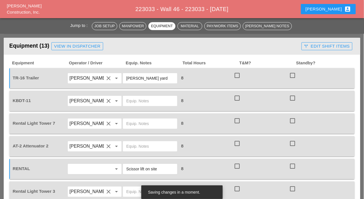
click at [136, 100] on input "text" at bounding box center [150, 100] width 48 height 9
paste input "[PERSON_NAME] yard"
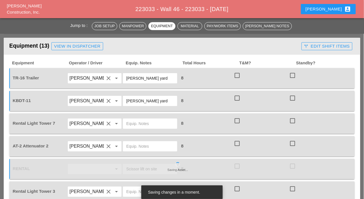
type input "[PERSON_NAME] yard"
click at [135, 124] on input "text" at bounding box center [150, 123] width 48 height 9
paste input "[PERSON_NAME] yard"
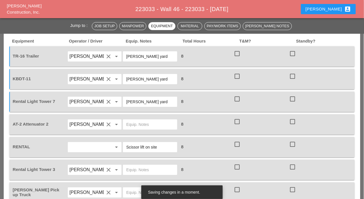
scroll to position [537, 0]
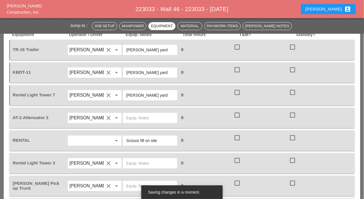
type input "[PERSON_NAME] yard"
click at [132, 119] on input "text" at bounding box center [150, 117] width 48 height 9
paste input "[PERSON_NAME] yard"
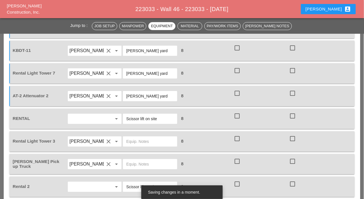
scroll to position [566, 0]
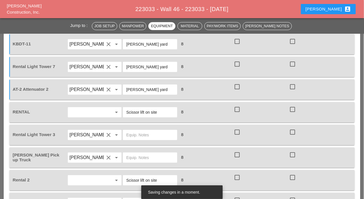
type input "[PERSON_NAME] yard"
click at [133, 134] on input "text" at bounding box center [150, 134] width 48 height 9
paste input "[PERSON_NAME] yard"
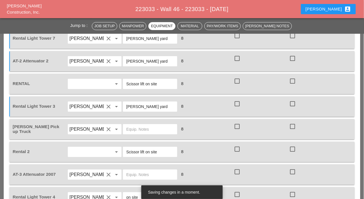
scroll to position [622, 0]
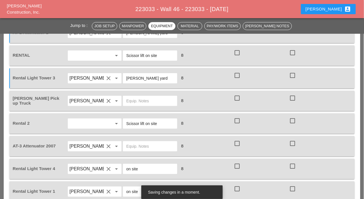
type input "[PERSON_NAME] yard"
click at [131, 146] on input "text" at bounding box center [150, 145] width 48 height 9
paste input "[PERSON_NAME] yard"
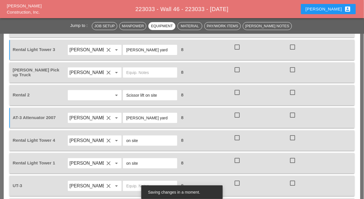
scroll to position [679, 0]
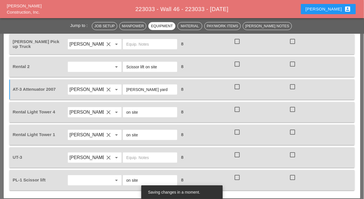
type input "[PERSON_NAME] yard"
click at [131, 155] on input "text" at bounding box center [150, 157] width 48 height 9
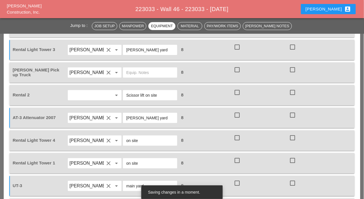
scroll to position [707, 0]
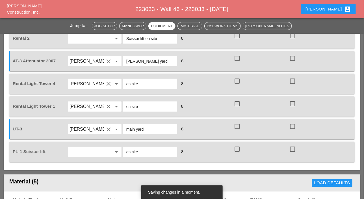
type input "main yard"
drag, startPoint x: 24, startPoint y: 126, endPoint x: 8, endPoint y: 127, distance: 16.1
click at [8, 127] on div "Equipment Operator / Driver Equip. Notes Total Hours T&M? Standby? TR-16 Traile…" at bounding box center [182, 13] width 357 height 313
copy span "UT-3"
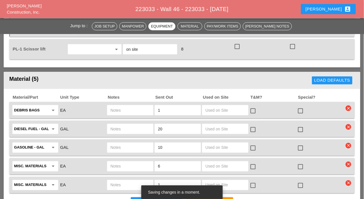
scroll to position [820, 0]
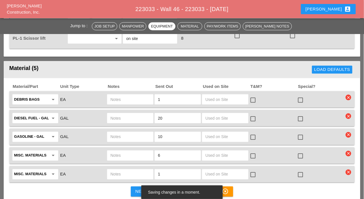
click at [115, 97] on input "text" at bounding box center [131, 99] width 40 height 9
paste input "UT-3"
type input "UT-3"
click at [118, 116] on input "text" at bounding box center [131, 117] width 40 height 9
paste input "UT-3"
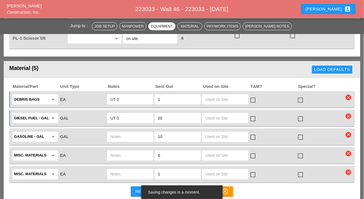
type input "UT-3"
click at [117, 132] on input "text" at bounding box center [131, 136] width 40 height 9
paste input "UT-3"
type input "UT-3"
click at [349, 151] on icon "clear" at bounding box center [349, 153] width 6 height 6
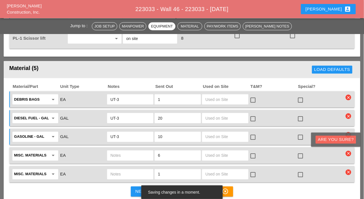
click at [350, 141] on div "Are you Sure?" at bounding box center [336, 139] width 36 height 7
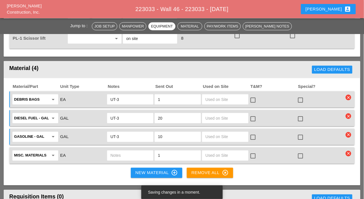
click at [30, 171] on div "Material/Part Unit Type Notes Sent Out Used on Site T&M? Special? Debris Bags a…" at bounding box center [182, 131] width 357 height 107
click at [29, 151] on input "Misc. Materials" at bounding box center [31, 155] width 35 height 9
click at [34, 165] on div "Mort ar Type S" at bounding box center [35, 166] width 37 height 7
type input "Mortar Type S"
click at [165, 155] on input "1" at bounding box center [178, 155] width 40 height 9
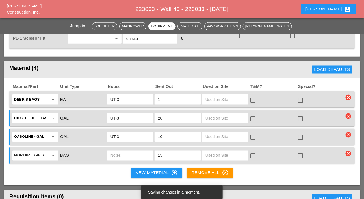
type input "15"
click at [133, 154] on input "text" at bounding box center [131, 155] width 40 height 9
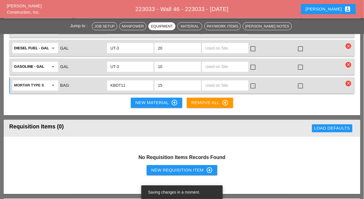
scroll to position [905, 0]
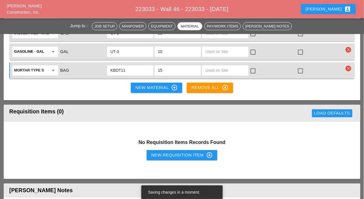
type input "KBDT11"
drag, startPoint x: 163, startPoint y: 156, endPoint x: 123, endPoint y: 154, distance: 39.7
click at [163, 156] on div "New Requisition Item control_point" at bounding box center [182, 155] width 62 height 7
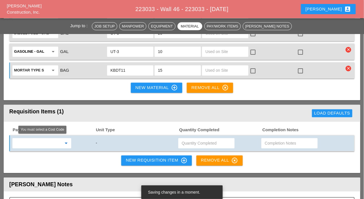
click at [53, 144] on input "text" at bounding box center [38, 143] width 48 height 9
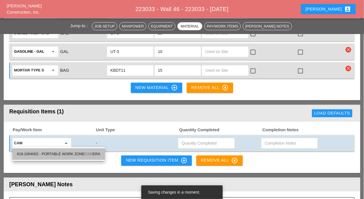
click at [63, 153] on div "619.1004002 - PORTABLE WORK ZONE CAM ERA" at bounding box center [58, 153] width 83 height 7
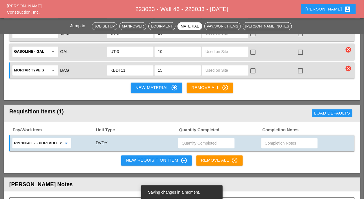
type input "619.1004002 - PORTABLE WORK ZONE CAMERA"
click at [194, 141] on input "text" at bounding box center [207, 143] width 50 height 9
type input "4"
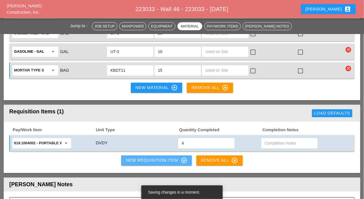
click at [156, 159] on div "New Requisition Item control_point" at bounding box center [157, 160] width 62 height 7
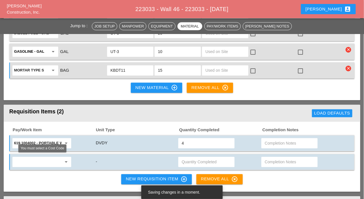
click at [42, 160] on input "text" at bounding box center [38, 161] width 48 height 9
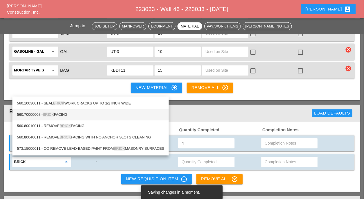
click at [59, 115] on div "560.70000008 - BRICK FACING" at bounding box center [90, 114] width 147 height 7
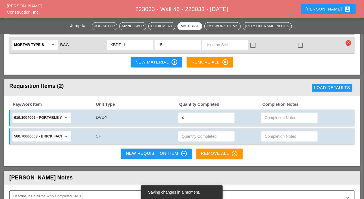
scroll to position [933, 0]
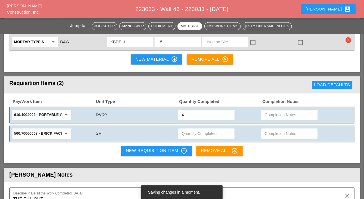
type input "560.70000008 - BRICK FACING"
click at [154, 150] on div "New Requisition Item control_point" at bounding box center [157, 150] width 62 height 7
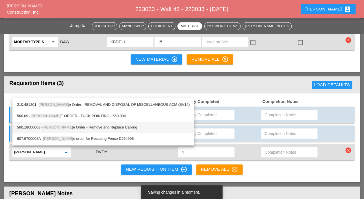
click at [77, 126] on div "560.18000008 - Chang e Order - Remove and Replace Calking" at bounding box center [103, 127] width 173 height 7
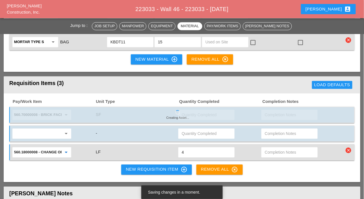
type input "560.18000008 - Change Order - Remove and Replace Calking"
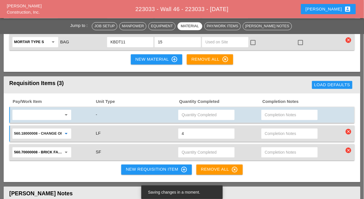
click at [32, 131] on input "560.18000008 - Change Order - Remove and Replace Calking" at bounding box center [38, 133] width 48 height 9
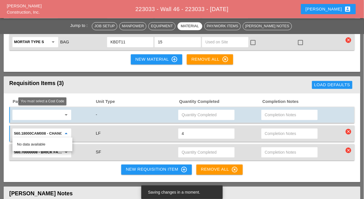
click at [51, 118] on div "arrow_drop_down" at bounding box center [41, 115] width 59 height 10
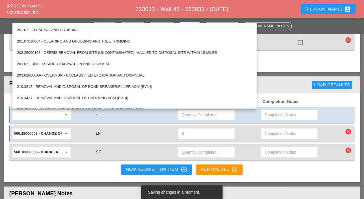
click at [46, 134] on input "560.18000008 - Change Order - Remove and Replace Calking" at bounding box center [38, 133] width 48 height 9
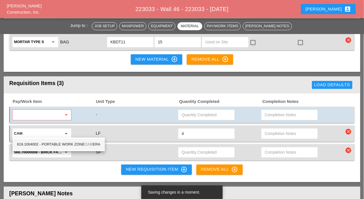
click at [47, 141] on div "619.1004002 - PORTABLE WORK ZONE CAM ERA" at bounding box center [58, 144] width 83 height 7
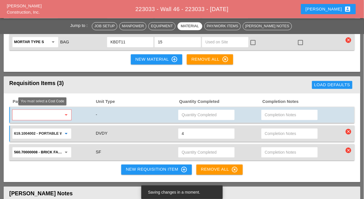
type input "619.1004002 - PORTABLE WORK ZONE CAMERA"
click at [38, 115] on input "text" at bounding box center [38, 114] width 48 height 9
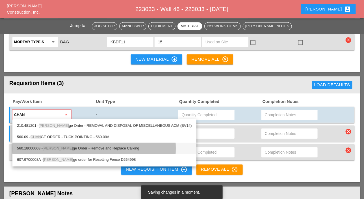
click at [62, 145] on div "560.18000008 - Chan ge Order - Remove and Replace Calking" at bounding box center [104, 148] width 175 height 7
type input "560.18000008 - Change Order - Remove and Replace Calking"
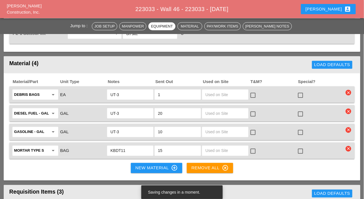
scroll to position [849, 0]
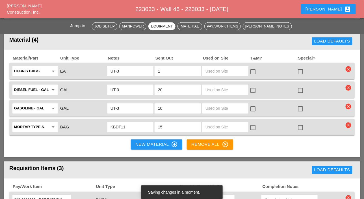
click at [147, 141] on div "New Material control_point" at bounding box center [156, 144] width 42 height 7
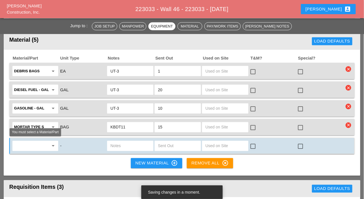
click at [39, 144] on input "text" at bounding box center [31, 145] width 35 height 9
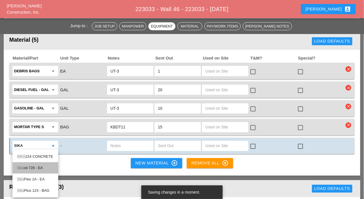
drag, startPoint x: 40, startPoint y: 167, endPoint x: 97, endPoint y: 162, distance: 56.5
click at [40, 167] on div "Sika sil 728 - EA" at bounding box center [35, 167] width 37 height 7
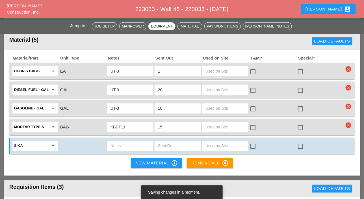
type input "Sikasil 728 - EA"
click at [119, 144] on input "text" at bounding box center [131, 145] width 40 height 9
type input "box ut3"
click at [159, 143] on input "text" at bounding box center [178, 145] width 40 height 9
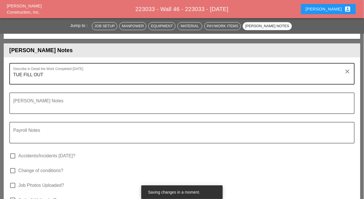
scroll to position [1075, 0]
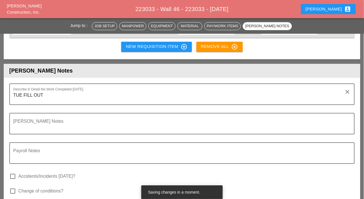
type input "1"
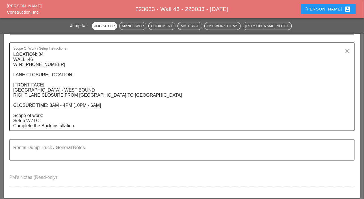
scroll to position [311, 0]
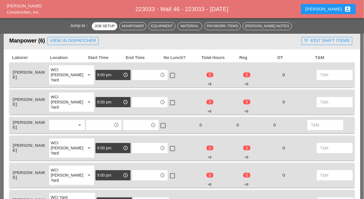
click at [67, 124] on div at bounding box center [63, 125] width 25 height 9
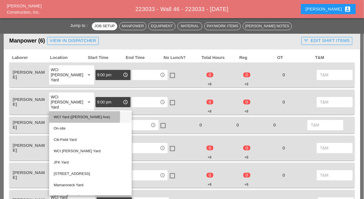
click at [76, 117] on div "WCI Yard ([PERSON_NAME] Ave)" at bounding box center [91, 117] width 74 height 7
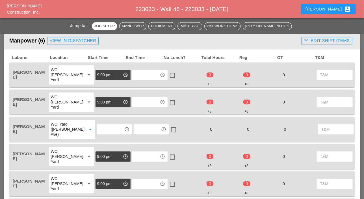
click at [98, 130] on input "text" at bounding box center [110, 129] width 24 height 9
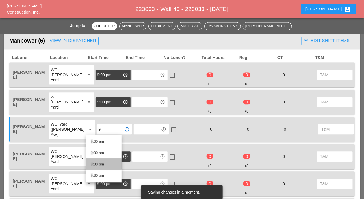
click at [98, 163] on div "9 :00 pm" at bounding box center [104, 164] width 26 height 7
type input "9:00 pm"
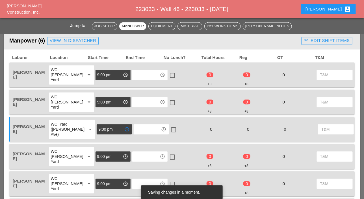
scroll to position [198, 0]
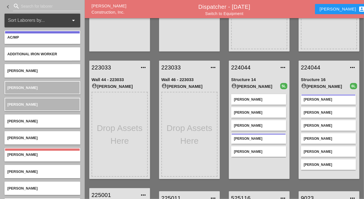
scroll to position [66, 0]
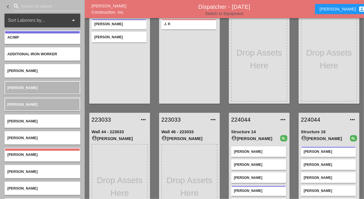
click at [231, 14] on link "Switch to Equipment" at bounding box center [224, 13] width 38 height 5
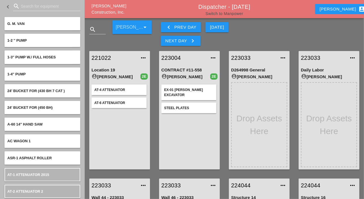
click at [224, 13] on link "Switch to Manpower" at bounding box center [225, 13] width 38 height 5
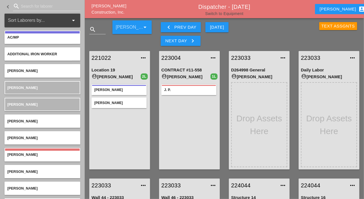
click at [236, 14] on link "Switch to Equipment" at bounding box center [224, 13] width 38 height 5
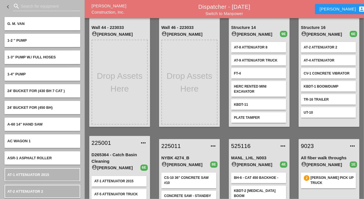
scroll to position [141, 0]
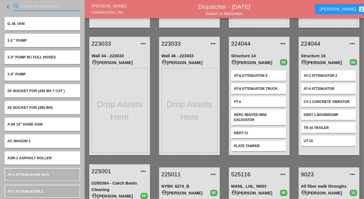
click at [23, 7] on input "Search for equipment" at bounding box center [46, 6] width 51 height 9
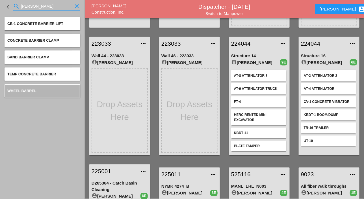
type input "[PERSON_NAME]"
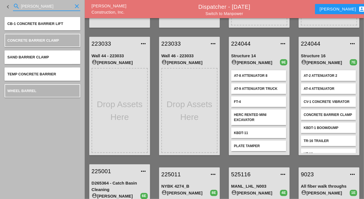
drag, startPoint x: 31, startPoint y: 7, endPoint x: 20, endPoint y: 7, distance: 10.5
click at [20, 7] on div "search [PERSON_NAME] clear" at bounding box center [46, 6] width 67 height 9
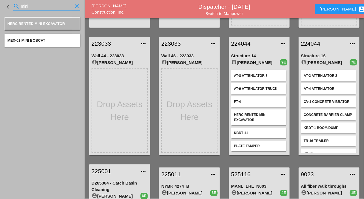
type input "mini"
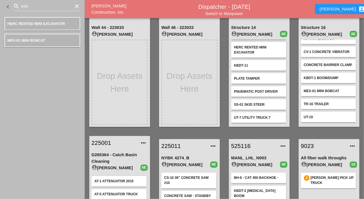
scroll to position [31, 0]
click at [34, 6] on input "mini" at bounding box center [46, 6] width 51 height 9
drag, startPoint x: 34, startPoint y: 6, endPoint x: 18, endPoint y: 5, distance: 16.4
click at [18, 5] on div "search mini clear" at bounding box center [46, 6] width 67 height 9
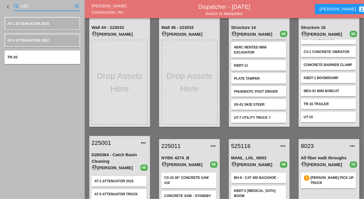
type input "tr20"
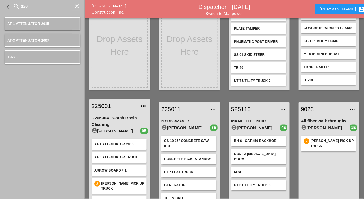
scroll to position [226, 0]
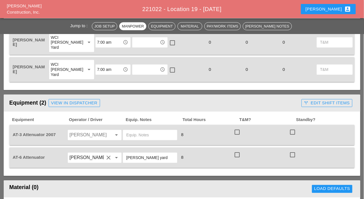
scroll to position [283, 0]
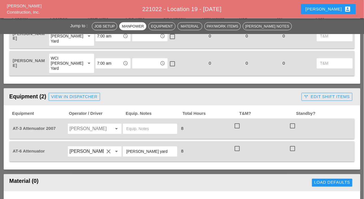
click at [87, 127] on input "Alberto Barajas Flores" at bounding box center [87, 128] width 35 height 9
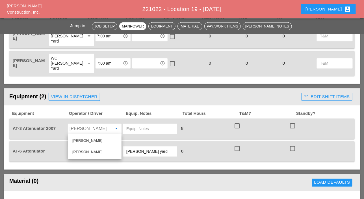
click at [107, 165] on div "Equipment Operator / Driver Equip. Notes Total Hours T&M? Standby? AT-3 Attenua…" at bounding box center [182, 137] width 357 height 64
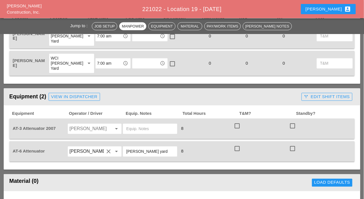
click at [94, 151] on input "Hugo Zambrano" at bounding box center [87, 151] width 35 height 9
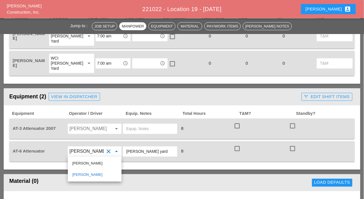
click at [89, 128] on input "Alberto Barajas Flores" at bounding box center [87, 128] width 35 height 9
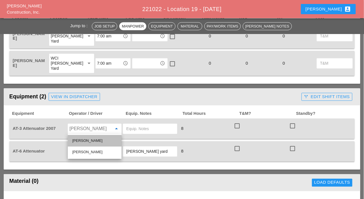
click at [87, 140] on div "Ricardo Capao" at bounding box center [94, 140] width 45 height 7
type input "Ricardo Capao"
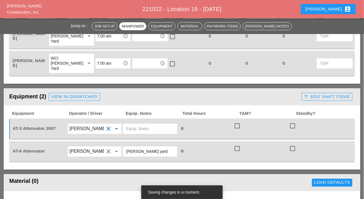
drag, startPoint x: 155, startPoint y: 152, endPoint x: 124, endPoint y: 152, distance: 30.3
click at [124, 152] on div "bruckner yard" at bounding box center [150, 151] width 54 height 10
click at [141, 128] on input "text" at bounding box center [150, 128] width 48 height 9
paste input "bruckner yard"
click at [140, 163] on div "Equipment Operator / Driver Equip. Notes Total Hours T&M? Standby? AT-3 Attenua…" at bounding box center [182, 137] width 357 height 64
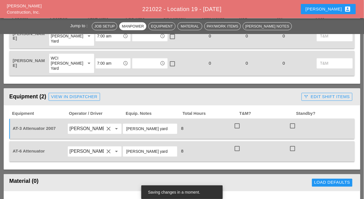
click at [135, 128] on input "bruckner yard" at bounding box center [150, 128] width 48 height 9
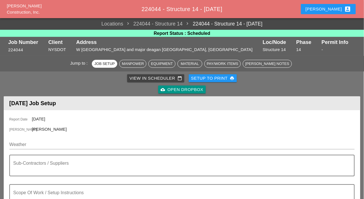
scroll to position [57, 0]
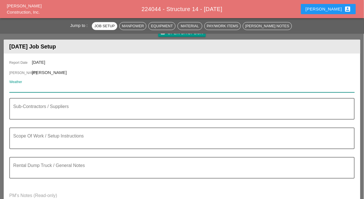
drag, startPoint x: 27, startPoint y: 88, endPoint x: 20, endPoint y: 89, distance: 6.9
click at [20, 89] on input "Weather" at bounding box center [178, 87] width 338 height 9
paste input "Wed 10 Day 69° 24% NNE 12 mph Overcast. Slight chance of a rain shower. High 69…"
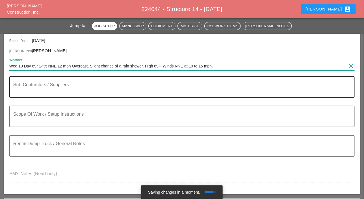
scroll to position [85, 0]
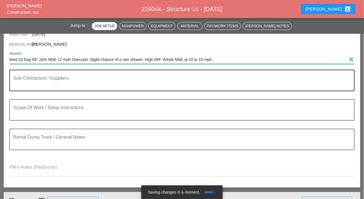
type input "Wed 10 Day 69° 24% NNE 12 mph Overcast. Slight chance of a rain shower. High 69…"
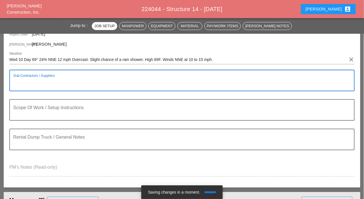
click at [22, 85] on textarea "Sub-Contractors / Suppliers" at bounding box center [179, 84] width 333 height 14
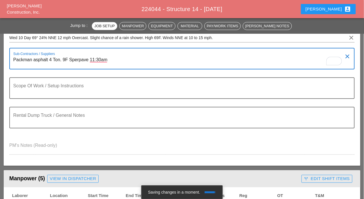
scroll to position [113, 0]
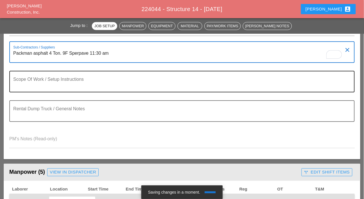
type textarea "Packman asphalt 4 Ton. 9F Sperpave 11:30 am"
click at [36, 85] on textarea "Scope Of Work / Setup Instructions" at bounding box center [179, 85] width 333 height 14
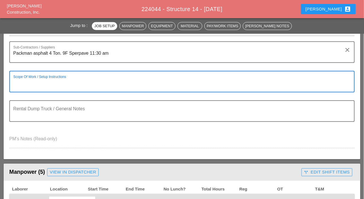
paste textarea "LOCATION: 14 NEW SIGN STRUCTURE NO.: N2852 EXISTING SIGN STRUCTURE NO.: N1132 W…"
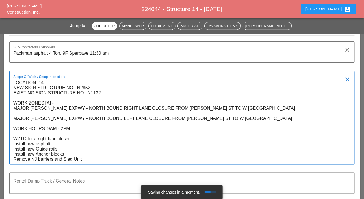
drag, startPoint x: 26, startPoint y: 144, endPoint x: 13, endPoint y: 144, distance: 12.7
click at [13, 144] on textarea "LOCATION: 14 NEW SIGN STRUCTURE NO.: N2852 EXISTING SIGN STRUCTURE NO.: N1132 W…" at bounding box center [179, 121] width 333 height 86
click at [58, 143] on textarea "LOCATION: 14 NEW SIGN STRUCTURE NO.: N2852 EXISTING SIGN STRUCTURE NO.: N1132 W…" at bounding box center [179, 121] width 333 height 86
click at [88, 159] on textarea "LOCATION: 14 NEW SIGN STRUCTURE NO.: N2852 EXISTING SIGN STRUCTURE NO.: N1132 W…" at bounding box center [179, 121] width 333 height 86
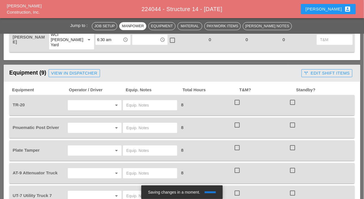
scroll to position [453, 0]
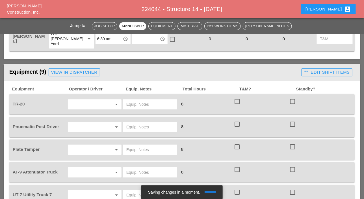
type textarea "LOCATION: 14 NEW SIGN STRUCTURE NO.: N2852 EXISTING SIGN STRUCTURE NO.: N1132 W…"
click at [88, 102] on input "text" at bounding box center [87, 104] width 35 height 9
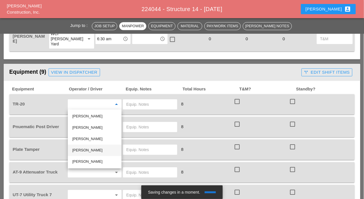
click at [79, 147] on div "[PERSON_NAME]" at bounding box center [94, 150] width 45 height 7
type input "[PERSON_NAME]"
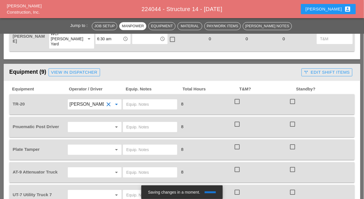
click at [83, 126] on input "text" at bounding box center [87, 126] width 35 height 9
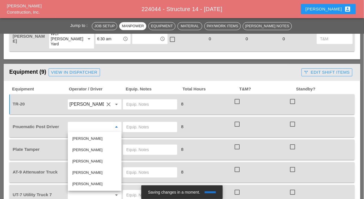
click at [79, 171] on div "[PERSON_NAME]" at bounding box center [94, 172] width 45 height 7
type input "[PERSON_NAME]"
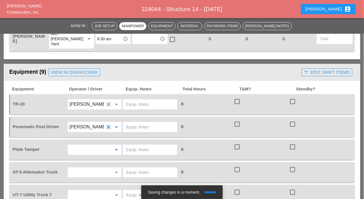
click at [84, 148] on input "text" at bounding box center [87, 149] width 35 height 9
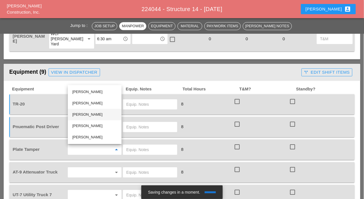
click at [80, 115] on div "[PERSON_NAME]" at bounding box center [94, 114] width 45 height 7
type input "[PERSON_NAME]"
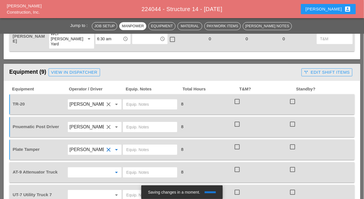
click at [81, 172] on input "text" at bounding box center [87, 171] width 35 height 9
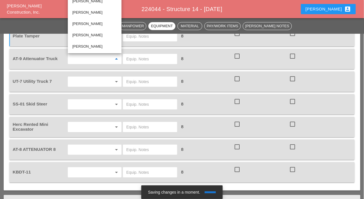
scroll to position [509, 0]
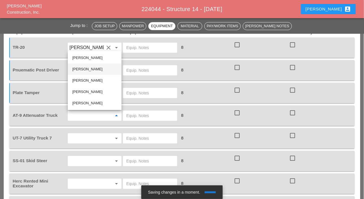
click at [81, 69] on div "[PERSON_NAME]" at bounding box center [94, 69] width 45 height 7
type input "[PERSON_NAME]"
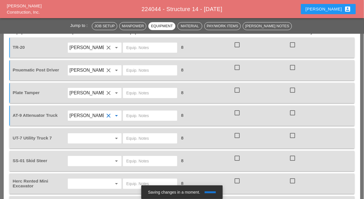
click at [82, 140] on input "text" at bounding box center [87, 138] width 35 height 9
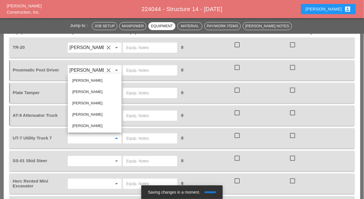
click at [79, 103] on div "[PERSON_NAME]" at bounding box center [94, 103] width 45 height 7
type input "[PERSON_NAME]"
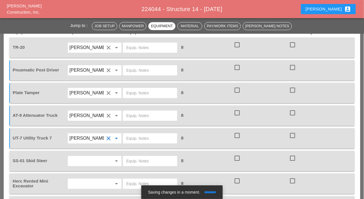
click at [74, 161] on input "text" at bounding box center [87, 160] width 35 height 9
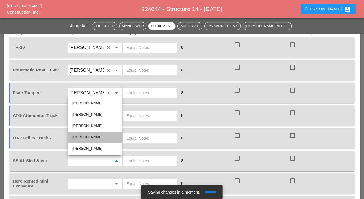
drag, startPoint x: 77, startPoint y: 137, endPoint x: 74, endPoint y: 145, distance: 8.0
click at [77, 137] on div "[PERSON_NAME]" at bounding box center [94, 137] width 45 height 7
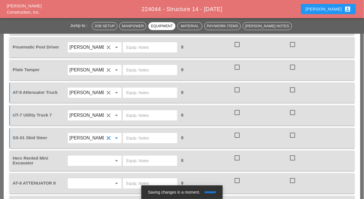
scroll to position [566, 0]
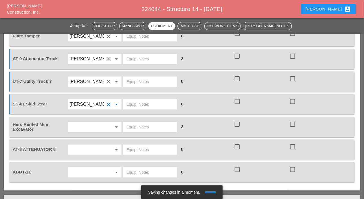
click at [82, 126] on input "text" at bounding box center [87, 126] width 35 height 9
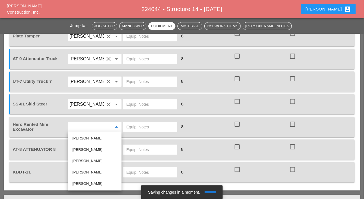
click at [83, 104] on input "[PERSON_NAME]" at bounding box center [87, 104] width 35 height 9
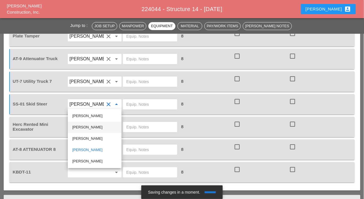
click at [83, 125] on div "[PERSON_NAME]" at bounding box center [94, 127] width 45 height 7
type input "[PERSON_NAME]"
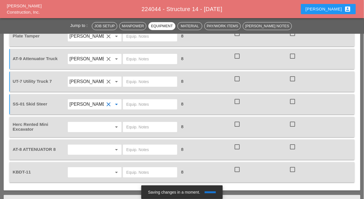
click at [83, 122] on div "arrow_drop_down" at bounding box center [95, 127] width 54 height 10
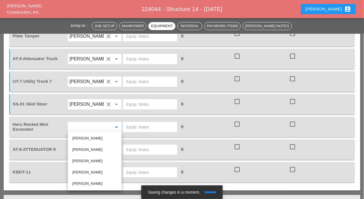
click at [80, 149] on div "[PERSON_NAME]" at bounding box center [94, 149] width 45 height 7
type input "[PERSON_NAME]"
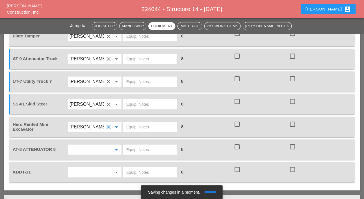
click at [80, 150] on input "text" at bounding box center [87, 149] width 35 height 9
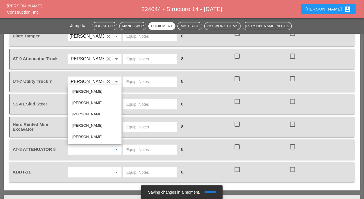
click at [79, 135] on div "[PERSON_NAME]" at bounding box center [94, 136] width 45 height 7
type input "[PERSON_NAME]"
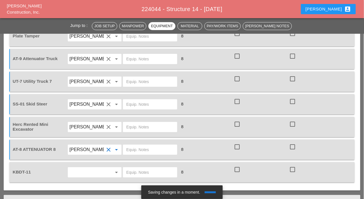
click at [78, 171] on input "text" at bounding box center [87, 171] width 35 height 9
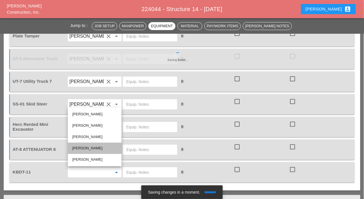
click at [78, 148] on div "[PERSON_NAME]" at bounding box center [94, 148] width 45 height 7
type input "[PERSON_NAME]"
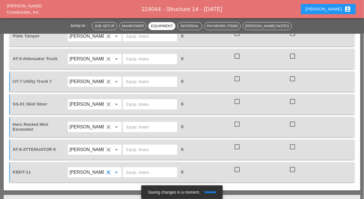
scroll to position [594, 0]
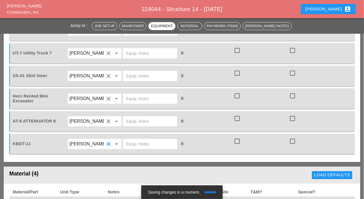
click at [135, 146] on input "text" at bounding box center [150, 143] width 48 height 9
type input "main yard"
click at [133, 121] on input "text" at bounding box center [150, 121] width 48 height 9
drag, startPoint x: 152, startPoint y: 120, endPoint x: 124, endPoint y: 121, distance: 28.0
click at [124, 121] on div "[PERSON_NAME] yard" at bounding box center [150, 121] width 54 height 10
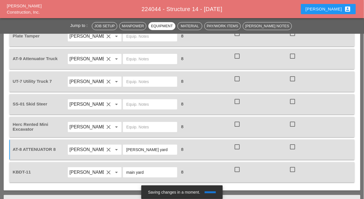
scroll to position [537, 0]
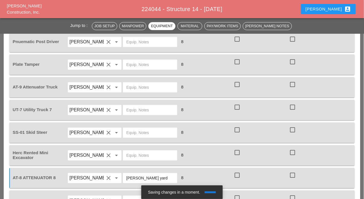
type input "[PERSON_NAME] yard"
click at [134, 87] on input "text" at bounding box center [150, 87] width 48 height 9
paste input "[PERSON_NAME] yard"
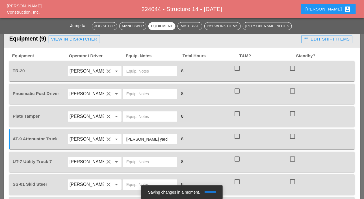
scroll to position [481, 0]
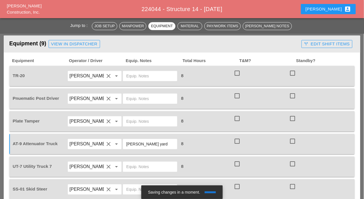
type input "[PERSON_NAME] yard"
click at [132, 74] on input "text" at bounding box center [150, 75] width 48 height 9
drag, startPoint x: 145, startPoint y: 75, endPoint x: 127, endPoint y: 75, distance: 18.1
click at [127, 75] on input "main yard" at bounding box center [150, 75] width 48 height 9
type input "main yard"
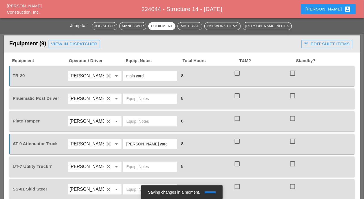
click at [132, 98] on input "text" at bounding box center [150, 98] width 48 height 9
paste input "main yard"
type input "main yard"
click at [134, 120] on input "text" at bounding box center [150, 121] width 48 height 9
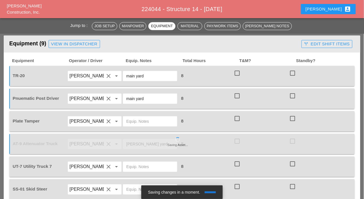
paste input "main yard"
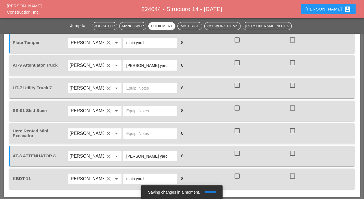
scroll to position [566, 0]
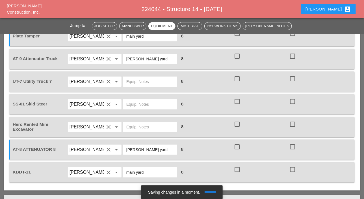
type input "main yard"
click at [131, 82] on input "text" at bounding box center [150, 81] width 48 height 9
paste input "main yard"
type input "main yard"
click at [137, 103] on input "text" at bounding box center [150, 104] width 48 height 9
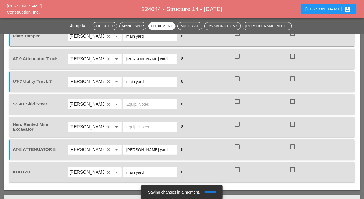
paste input "main yard"
type input "main yard"
drag, startPoint x: 147, startPoint y: 82, endPoint x: 126, endPoint y: 81, distance: 20.7
click at [126, 81] on input "main yard" at bounding box center [150, 81] width 48 height 9
drag, startPoint x: 133, startPoint y: 81, endPoint x: 130, endPoint y: 82, distance: 3.5
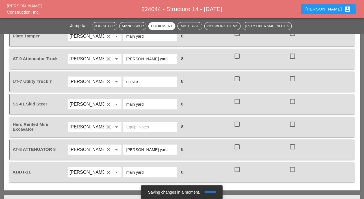
click at [124, 81] on div "on site" at bounding box center [150, 81] width 54 height 10
drag, startPoint x: 139, startPoint y: 81, endPoint x: 124, endPoint y: 82, distance: 15.3
click at [124, 82] on div "on site" at bounding box center [150, 81] width 54 height 10
type input "on site"
drag, startPoint x: 146, startPoint y: 105, endPoint x: 119, endPoint y: 104, distance: 27.2
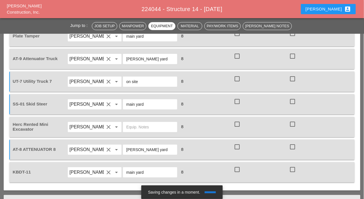
click at [120, 104] on div "SS-01 Skid [PERSON_NAME] clear arrow_drop_down main yard 8 check_box_outline_bl…" at bounding box center [178, 104] width 333 height 16
paste input "on site"
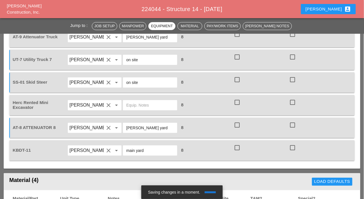
scroll to position [594, 0]
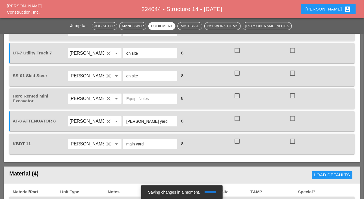
type input "on site"
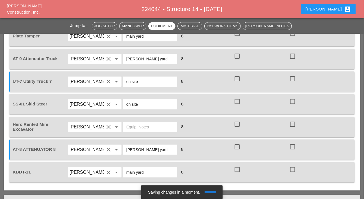
click at [132, 124] on input "text" at bounding box center [150, 126] width 48 height 9
paste input "on site"
type input "on site"
drag, startPoint x: 20, startPoint y: 79, endPoint x: 12, endPoint y: 79, distance: 8.2
click at [12, 79] on div "UT-7 Utility Truck 7" at bounding box center [39, 81] width 54 height 6
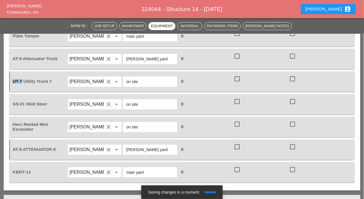
copy span "UT-7"
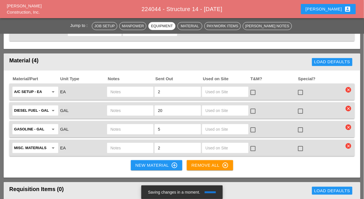
scroll to position [707, 0]
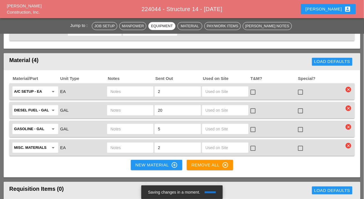
click at [119, 93] on input "text" at bounding box center [131, 91] width 40 height 9
paste input "UT-7"
type input "UT-7"
click at [116, 111] on input "text" at bounding box center [131, 110] width 40 height 9
paste input "UT-7"
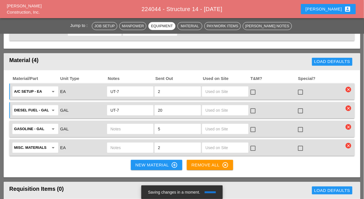
type input "UT-7"
click at [113, 127] on input "text" at bounding box center [131, 128] width 40 height 9
paste input "UT-7"
type input "UT-7"
click at [350, 143] on icon "clear" at bounding box center [349, 146] width 6 height 6
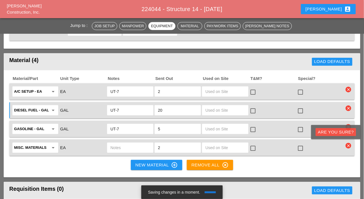
click at [347, 132] on div "Are you Sure?" at bounding box center [336, 132] width 36 height 7
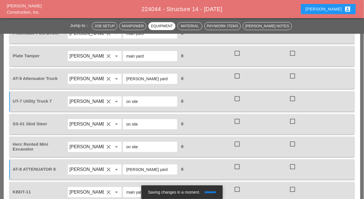
scroll to position [481, 0]
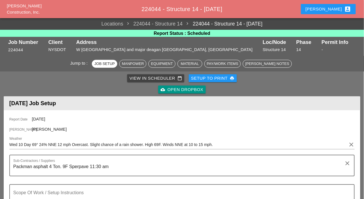
scroll to position [113, 0]
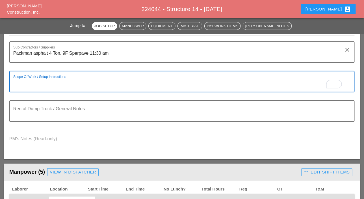
paste textarea "LOCATION: 14 NEW SIGN STRUCTURE NO.: N2852 EXISTING SIGN STRUCTURE NO.: N1132 W…"
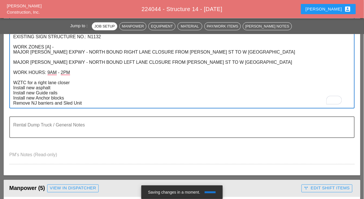
scroll to position [170, 0]
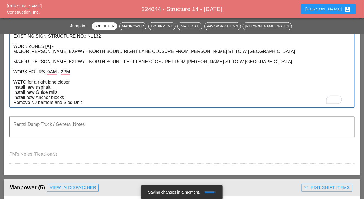
click at [25, 87] on textarea "LOCATION: 14 NEW SIGN STRUCTURE NO.: N2852 EXISTING SIGN STRUCTURE NO.: N1132 W…" at bounding box center [179, 64] width 333 height 86
type textarea "LOCATION: 14 NEW SIGN STRUCTURE NO.: N2852 EXISTING SIGN STRUCTURE NO.: N1132 W…"
drag, startPoint x: 13, startPoint y: 79, endPoint x: 83, endPoint y: 103, distance: 74.2
click at [83, 103] on textarea "LOCATION: 14 NEW SIGN STRUCTURE NO.: N2852 EXISTING SIGN STRUCTURE NO.: N1132 W…" at bounding box center [179, 64] width 333 height 86
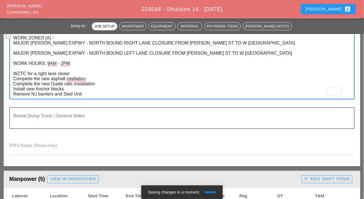
scroll to position [141, 0]
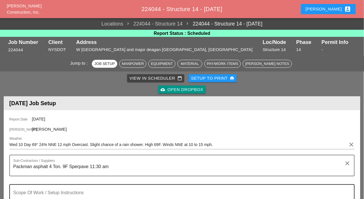
scroll to position [113, 0]
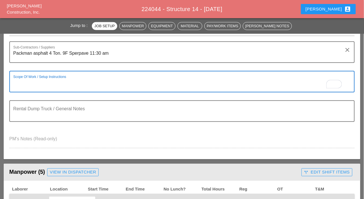
paste textarea "WZTC for a right lane closer Complete the new asphalt istallation Complete the …"
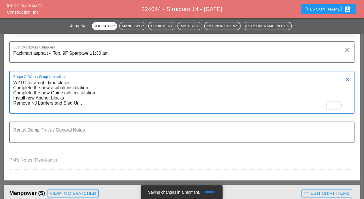
paste textarea "LOCATION: 14 NEW SIGN STRUCTURE NO.: N2852 EXISTING SIGN STRUCTURE NO.: N1132 W…"
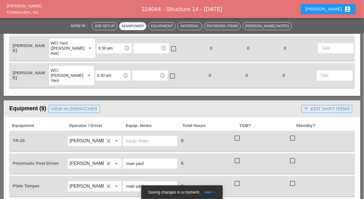
scroll to position [424, 0]
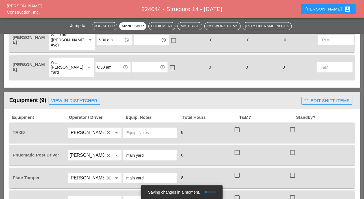
type textarea "LOCATION: 14 NEW SIGN STRUCTURE NO.: N2852 EXISTING SIGN STRUCTURE NO.: N1132 W…"
click at [134, 131] on input "text" at bounding box center [150, 132] width 48 height 9
drag, startPoint x: 146, startPoint y: 154, endPoint x: 124, endPoint y: 154, distance: 21.8
click at [124, 154] on div "main yard" at bounding box center [150, 155] width 54 height 10
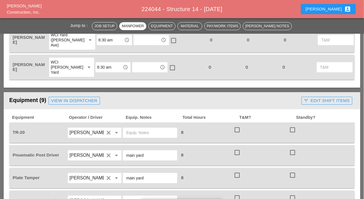
click at [134, 130] on input "text" at bounding box center [150, 132] width 48 height 9
paste input "main yard"
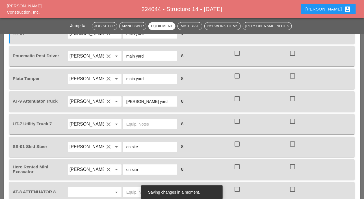
scroll to position [537, 0]
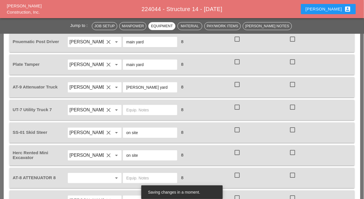
type input "main yard"
click at [132, 107] on input "text" at bounding box center [150, 109] width 48 height 9
paste input "main yard"
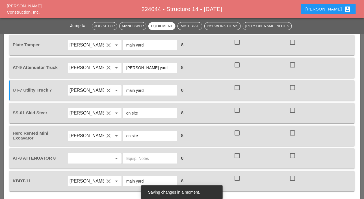
scroll to position [566, 0]
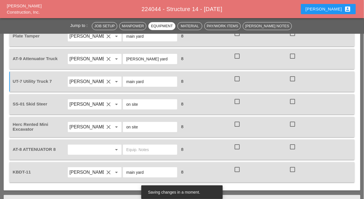
type input "main yard"
drag, startPoint x: 153, startPoint y: 58, endPoint x: 124, endPoint y: 57, distance: 29.7
click at [124, 57] on div "Bruckner yard" at bounding box center [150, 59] width 54 height 10
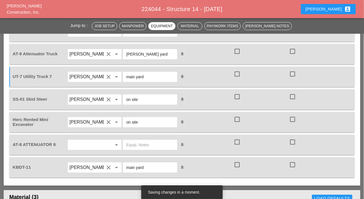
scroll to position [622, 0]
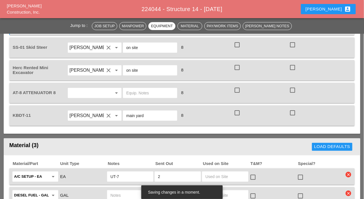
click at [134, 90] on input "text" at bounding box center [150, 92] width 48 height 9
paste input "Bruckner yard"
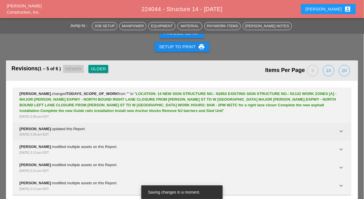
scroll to position [1148, 0]
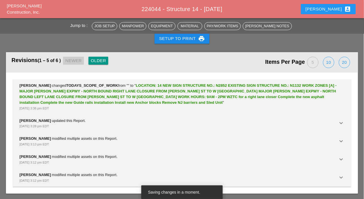
type input "Bruckner yard"
click at [343, 61] on div "20" at bounding box center [344, 62] width 11 height 11
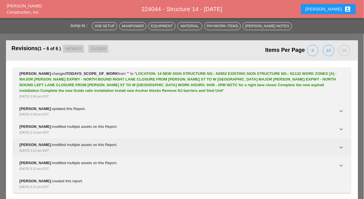
scroll to position [1166, 0]
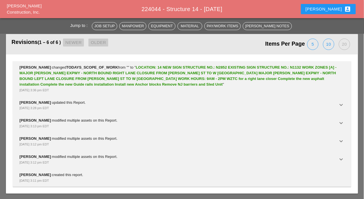
click at [103, 41] on div "Revisions (1 – 6 of 6 ) Newer Older" at bounding box center [97, 44] width 171 height 15
click at [315, 43] on div "5" at bounding box center [313, 44] width 11 height 11
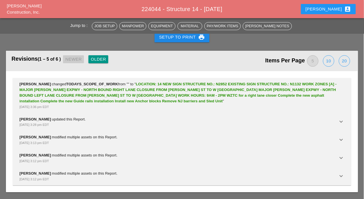
scroll to position [1148, 0]
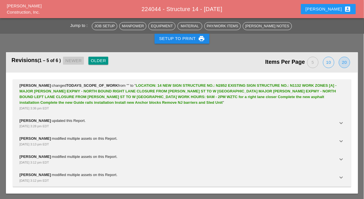
drag, startPoint x: 345, startPoint y: 58, endPoint x: 325, endPoint y: 62, distance: 19.9
click at [345, 59] on div "20" at bounding box center [344, 62] width 11 height 11
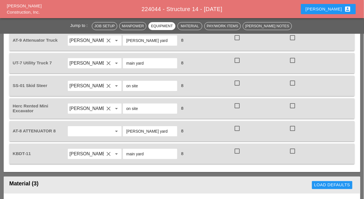
scroll to position [601, 0]
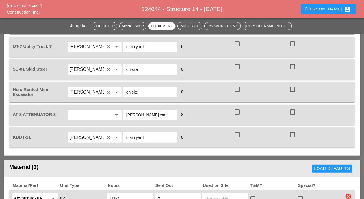
click at [80, 114] on input "text" at bounding box center [87, 114] width 35 height 9
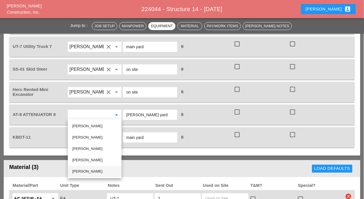
click at [84, 169] on div "Fernando De Souza" at bounding box center [94, 171] width 45 height 7
type input "Fernando De Souza"
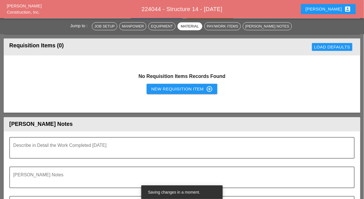
scroll to position [827, 0]
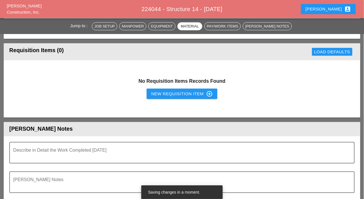
click at [159, 93] on div "New Requisition Item control_point" at bounding box center [182, 93] width 62 height 7
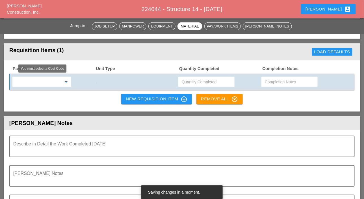
click at [45, 82] on input "text" at bounding box center [38, 81] width 48 height 9
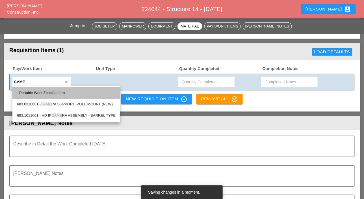
click at [56, 92] on span "Came" at bounding box center [57, 93] width 10 height 4
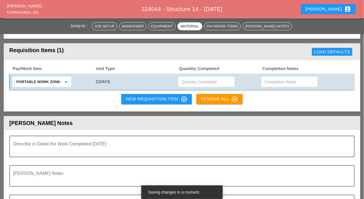
type input "- Portable Work Zone Camera"
click at [186, 80] on input "text" at bounding box center [207, 81] width 50 height 9
type input "4"
click at [152, 106] on div "Pay/Work Item Unit Type Quantity Completed Completion Notes - Portable Work Zon…" at bounding box center [182, 85] width 357 height 51
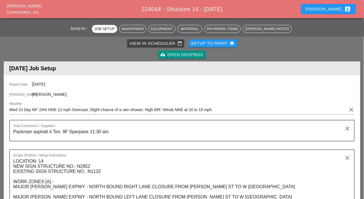
scroll to position [0, 0]
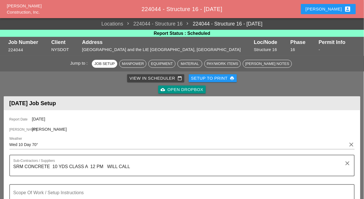
scroll to position [57, 0]
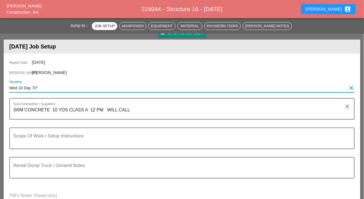
drag, startPoint x: 44, startPoint y: 90, endPoint x: 6, endPoint y: 88, distance: 38.8
click at [6, 88] on div "Report Date 09/10/2025 Foreman Filipe Silva Weather Wed 10 Day 70° clear Sub-Co…" at bounding box center [182, 134] width 357 height 162
paste input "69° 24% NNE 12 mph Overcast. Slight chance of a rain shower. High 69F. Winds NN…"
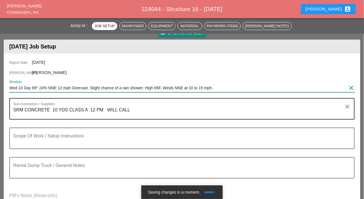
type input "Wed 10 Day 69° 24% NNE 12 mph Overcast. Slight chance of a rain shower. High 69…"
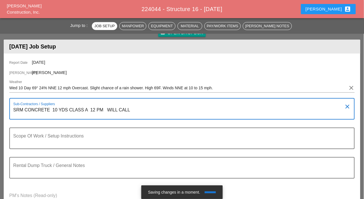
click at [95, 110] on textarea "SRM CONCRETE 10 YDS CLASS A 12 PM WILL CALL" at bounding box center [179, 112] width 333 height 14
click at [144, 108] on textarea "SRM CONCRETE 10 YDS CLASS A 12:30 PM WILL CALL" at bounding box center [179, 112] width 333 height 14
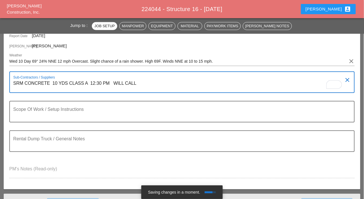
scroll to position [85, 0]
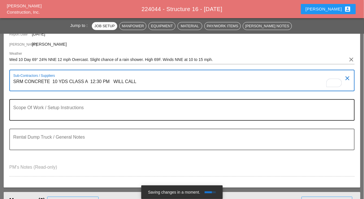
type textarea "SRM CONCRETE 10 YDS CLASS A 12:30 PM WILL CALL"
click at [87, 116] on textarea "Scope Of Work / Setup Instructions" at bounding box center [179, 113] width 333 height 14
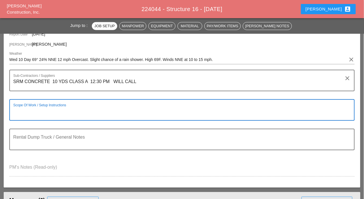
paste textarea "LOCATION: 16 NEW SIGN STRUCTURE NO.: N2854 EXISTING SIGN STRUCTURE NO.: N1524"
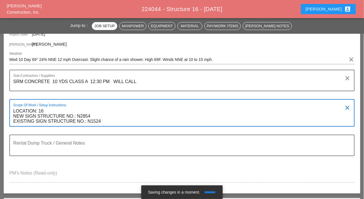
click at [111, 121] on textarea "LOCATION: 16 NEW SIGN STRUCTURE NO.: N2854 EXISTING SIGN STRUCTURE NO.: N1524" at bounding box center [179, 116] width 333 height 20
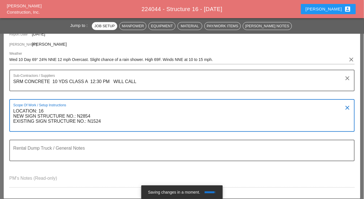
paste textarea "WORK ZONE [B] - LONG ISLAND EXPY - SERVICE ROAD EAST BOUND ON QUEENS MIDTOWN EX…"
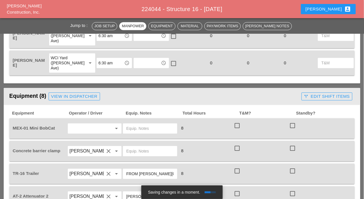
scroll to position [424, 0]
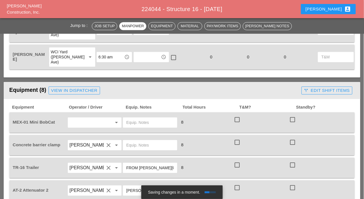
type textarea "LOCATION: 16 NEW SIGN STRUCTURE NO.: N2854 EXISTING SIGN STRUCTURE NO.: N1524 W…"
click at [82, 119] on input "text" at bounding box center [87, 122] width 35 height 9
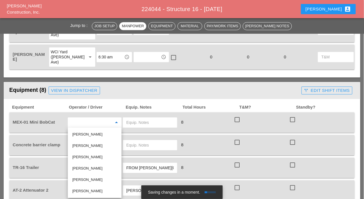
drag, startPoint x: 87, startPoint y: 178, endPoint x: 96, endPoint y: 133, distance: 45.7
click at [88, 178] on div "Luis Ceja Rodriguez" at bounding box center [94, 179] width 45 height 7
type input "Luis Ceja Rodriguez"
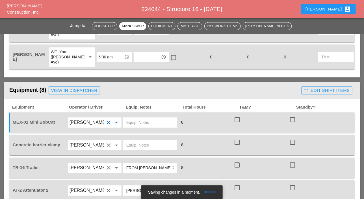
click at [128, 123] on input "text" at bounding box center [150, 122] width 48 height 9
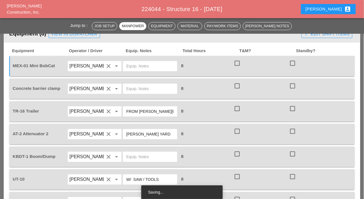
scroll to position [481, 0]
drag, startPoint x: 164, startPoint y: 131, endPoint x: 118, endPoint y: 131, distance: 46.1
click at [118, 131] on div "AT-2 Attenuator 2 Jessica Godoy clear arrow_drop_down BRUCKNER YARD 8 check_box…" at bounding box center [178, 134] width 333 height 16
click at [139, 66] on input "text" at bounding box center [150, 65] width 48 height 9
paste input "[PERSON_NAME] YARD"
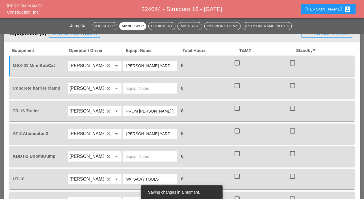
type input "[PERSON_NAME] YARD"
click at [133, 87] on input "text" at bounding box center [150, 88] width 48 height 9
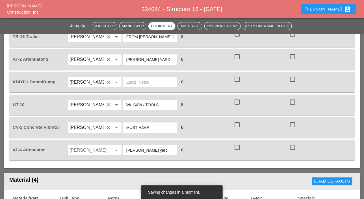
scroll to position [566, 0]
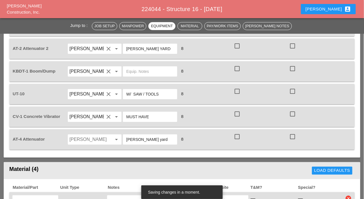
type input "main yard"
drag, startPoint x: 151, startPoint y: 138, endPoint x: 120, endPoint y: 140, distance: 31.7
click at [121, 140] on div "AT-4 Attenuator Ricardo Capao arrow_drop_down bruckner yard 8 check_box_outline…" at bounding box center [178, 139] width 333 height 16
paste input "[PERSON_NAME] YARD"
type input "[PERSON_NAME] YARD"
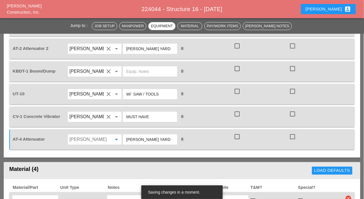
click at [87, 138] on input "Ricardo Capao" at bounding box center [87, 139] width 35 height 9
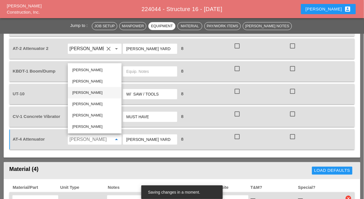
click at [85, 92] on div "Luis Ocasio" at bounding box center [94, 92] width 45 height 7
type input "Luis Ocasio"
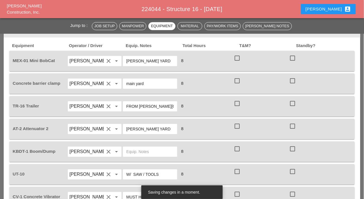
scroll to position [481, 0]
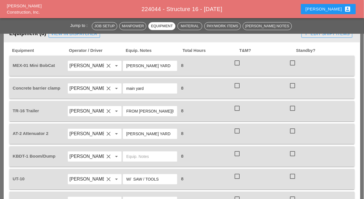
click at [91, 110] on input "Jessica Godoy" at bounding box center [87, 110] width 35 height 9
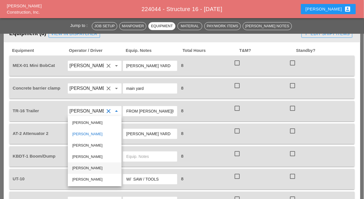
click at [91, 167] on div "Luis Ceja Rodriguez" at bounding box center [94, 167] width 45 height 7
type input "Luis Ceja Rodriguez"
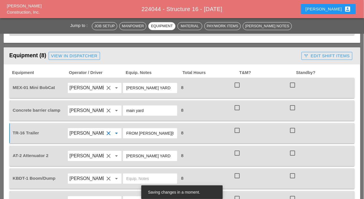
scroll to position [453, 0]
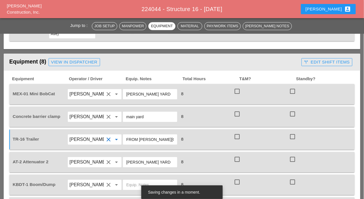
click at [146, 139] on input "FROM BRUCKNER YARD" at bounding box center [150, 139] width 48 height 9
drag, startPoint x: 175, startPoint y: 138, endPoint x: 141, endPoint y: 139, distance: 33.7
click at [123, 140] on div "FROM BRUCKNER YARD" at bounding box center [150, 139] width 54 height 10
click at [170, 139] on input "FROM BRUCKNER YARD" at bounding box center [150, 139] width 48 height 9
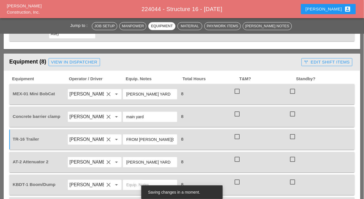
drag, startPoint x: 174, startPoint y: 138, endPoint x: 117, endPoint y: 135, distance: 56.6
click at [117, 135] on div "TR-16 Trailer Luis Ceja Rodriguez clear arrow_drop_down FROM BRUCKNER YARD 8 ch…" at bounding box center [178, 139] width 333 height 16
paste input "text"
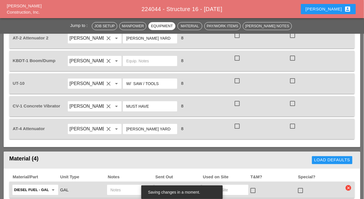
scroll to position [566, 0]
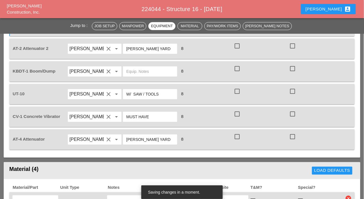
type input "[PERSON_NAME] YARD"
drag, startPoint x: 26, startPoint y: 94, endPoint x: 11, endPoint y: 92, distance: 15.1
click at [11, 92] on div "UT-10 Guido Padilla clear arrow_drop_down W/ SAW / TOOLS 8 check_box_outline_bl…" at bounding box center [182, 94] width 346 height 20
copy span "UT-10"
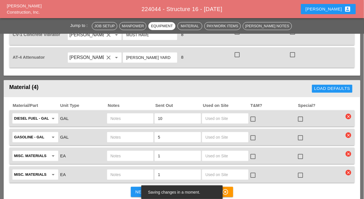
scroll to position [651, 0]
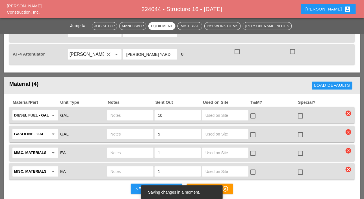
click at [116, 116] on input "text" at bounding box center [131, 115] width 40 height 9
paste input "UT-10"
type input "UT-10"
click at [118, 136] on input "text" at bounding box center [131, 133] width 40 height 9
paste input "UT-10"
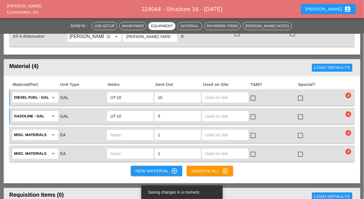
scroll to position [679, 0]
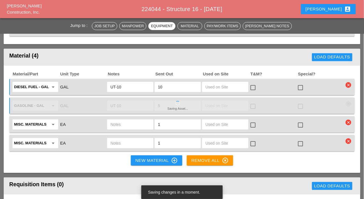
type input "UT-10"
click at [123, 125] on input "text" at bounding box center [131, 124] width 40 height 9
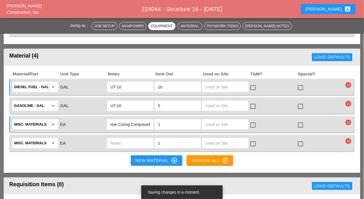
scroll to position [0, 11]
type input "Concrete Curing Compound"
paste input "4x4 blue concrete shoot with elephant trunk"
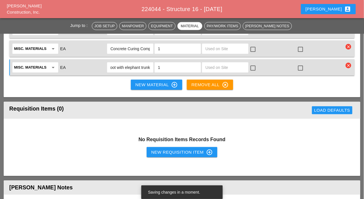
scroll to position [764, 0]
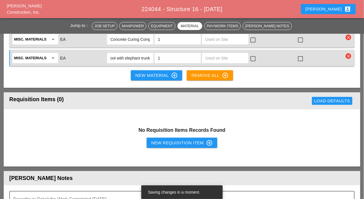
type input "4x4 blue concrete shoot with elephant trunk"
click at [167, 141] on div "New Requisition Item control_point" at bounding box center [182, 142] width 62 height 7
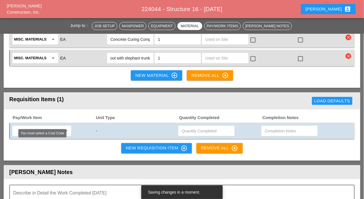
scroll to position [0, 0]
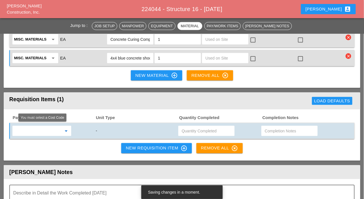
click at [41, 134] on input "text" at bounding box center [38, 130] width 48 height 9
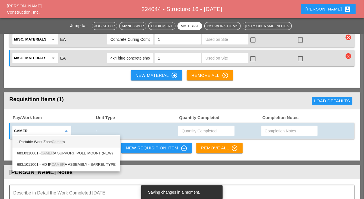
click at [63, 141] on span "Camer" at bounding box center [57, 141] width 11 height 4
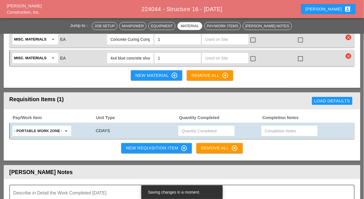
type input "- Portable Work Zone Camera"
click at [195, 130] on input "text" at bounding box center [207, 130] width 50 height 9
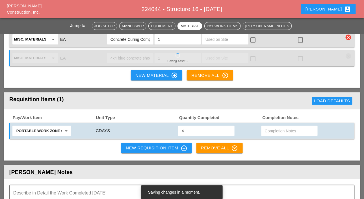
type input "4"
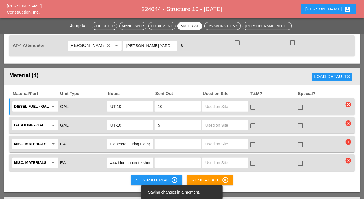
scroll to position [566, 0]
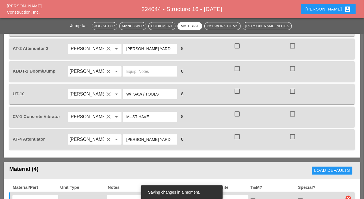
click at [134, 72] on input "text" at bounding box center [150, 71] width 48 height 9
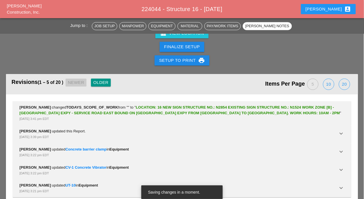
scroll to position [1116, 0]
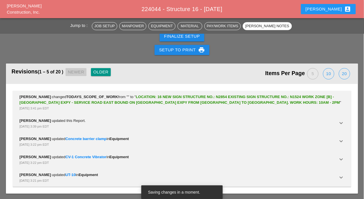
type input "main yard"
click at [344, 73] on div "20" at bounding box center [344, 73] width 11 height 11
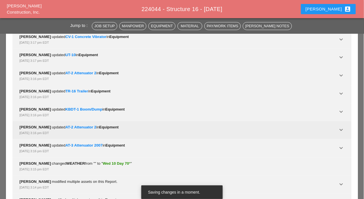
scroll to position [1314, 0]
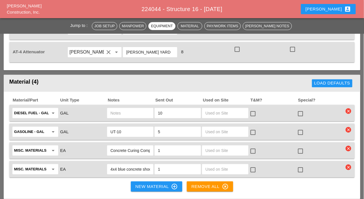
scroll to position [664, 0]
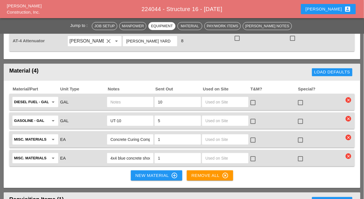
drag, startPoint x: 122, startPoint y: 119, endPoint x: 106, endPoint y: 117, distance: 16.2
click at [106, 117] on div "Gasoline - GAL arrow_drop_down GAL UT-10 5 check_box_outline_blank check_box_ou…" at bounding box center [178, 121] width 333 height 12
click at [121, 102] on input "text" at bounding box center [131, 101] width 40 height 9
paste input "UT-10"
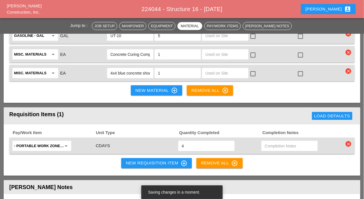
scroll to position [777, 0]
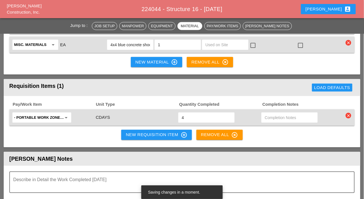
type input "UT-10"
click at [145, 133] on div "New Requisition Item control_point" at bounding box center [157, 134] width 62 height 7
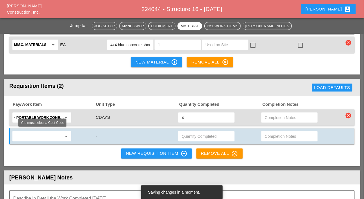
click at [29, 132] on input "text" at bounding box center [38, 136] width 48 height 9
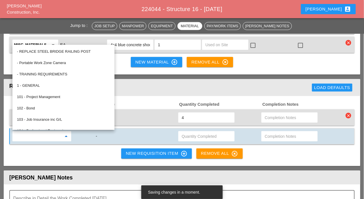
click at [51, 147] on div "Pay/Work Item Unit Type Quantity Completed Completion Notes - Portable Work Zon…" at bounding box center [182, 131] width 357 height 70
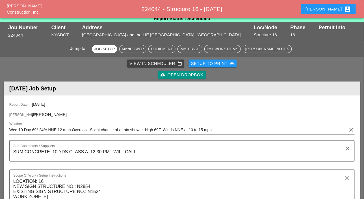
scroll to position [0, 0]
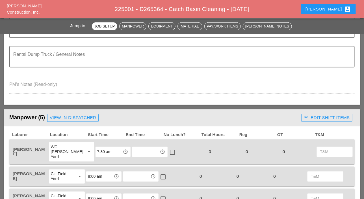
scroll to position [141, 0]
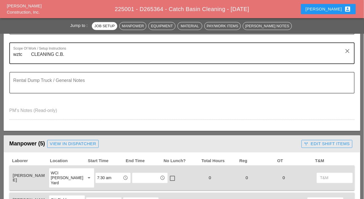
click at [31, 53] on textarea "wztc CLEANING C.B." at bounding box center [179, 57] width 333 height 14
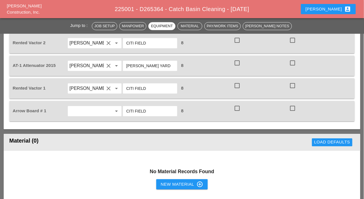
scroll to position [481, 0]
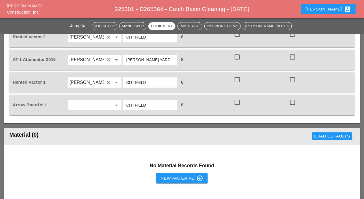
click at [77, 104] on input "text" at bounding box center [87, 104] width 35 height 9
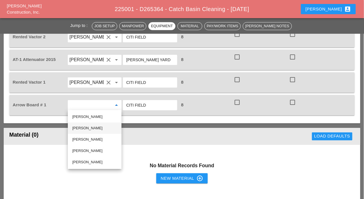
click at [83, 126] on div "[PERSON_NAME]" at bounding box center [94, 127] width 45 height 7
type input "[PERSON_NAME]"
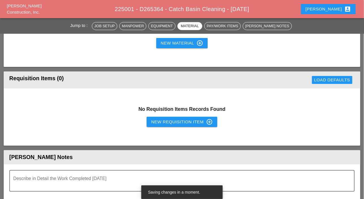
scroll to position [622, 0]
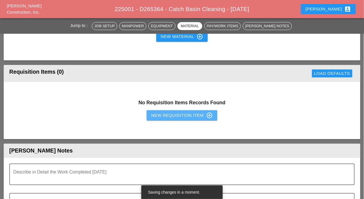
drag, startPoint x: 167, startPoint y: 117, endPoint x: 164, endPoint y: 118, distance: 3.2
click at [164, 118] on button "New Requisition Item control_point" at bounding box center [182, 115] width 71 height 10
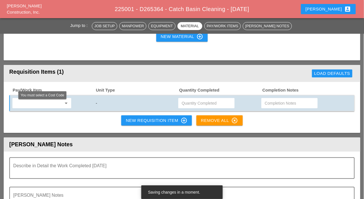
click at [39, 105] on input "text" at bounding box center [38, 102] width 48 height 9
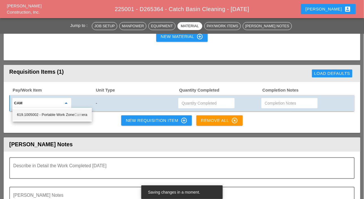
click at [55, 114] on div "619.1005002 - Portable Work Zone Cam era" at bounding box center [52, 114] width 70 height 7
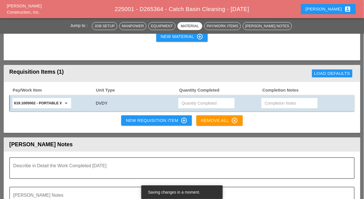
type input "619.1005002 - Portable Work Zone Camera"
click at [191, 102] on input "text" at bounding box center [207, 102] width 50 height 9
type input "4"
click at [158, 120] on div "New Requisition Item control_point" at bounding box center [157, 120] width 62 height 7
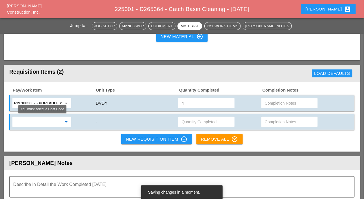
click at [29, 119] on input "text" at bounding box center [38, 121] width 48 height 9
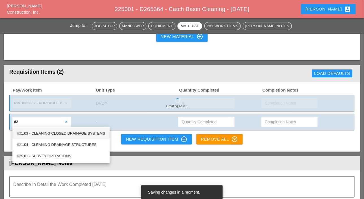
type input "62"
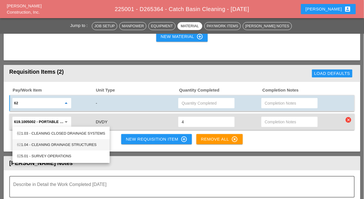
click at [59, 144] on div "62 1.04 - CLEANING DRAINAGE STRUCTURES" at bounding box center [61, 144] width 88 height 7
type input "621.04 - CLEANING DRAINAGE STRUCTURES"
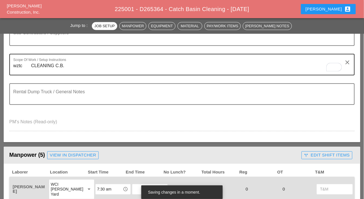
scroll to position [141, 0]
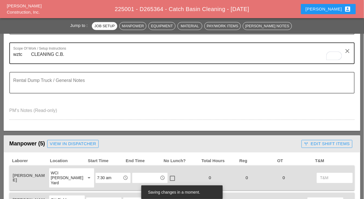
click at [32, 55] on textarea "wztc CLEANING C.B." at bounding box center [179, 57] width 333 height 14
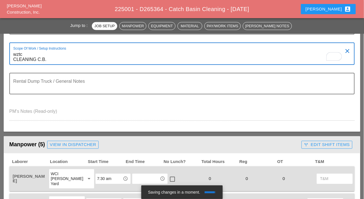
drag, startPoint x: 23, startPoint y: 53, endPoint x: 9, endPoint y: 55, distance: 14.2
click at [10, 54] on div "Scope Of Work / Setup Instructions wztc CLEANING C.B. clear" at bounding box center [182, 53] width 346 height 22
click at [52, 58] on textarea "WZTC CLEANING C.B." at bounding box center [179, 57] width 333 height 14
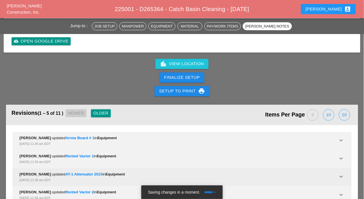
scroll to position [962, 0]
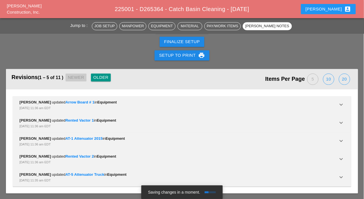
type textarea "WZTC CLEANING C.B."
click at [346, 80] on div "20" at bounding box center [344, 79] width 11 height 11
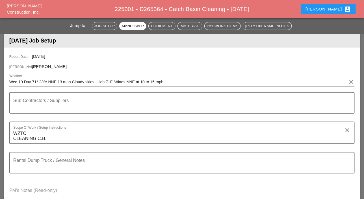
scroll to position [0, 0]
